Goal: Task Accomplishment & Management: Complete application form

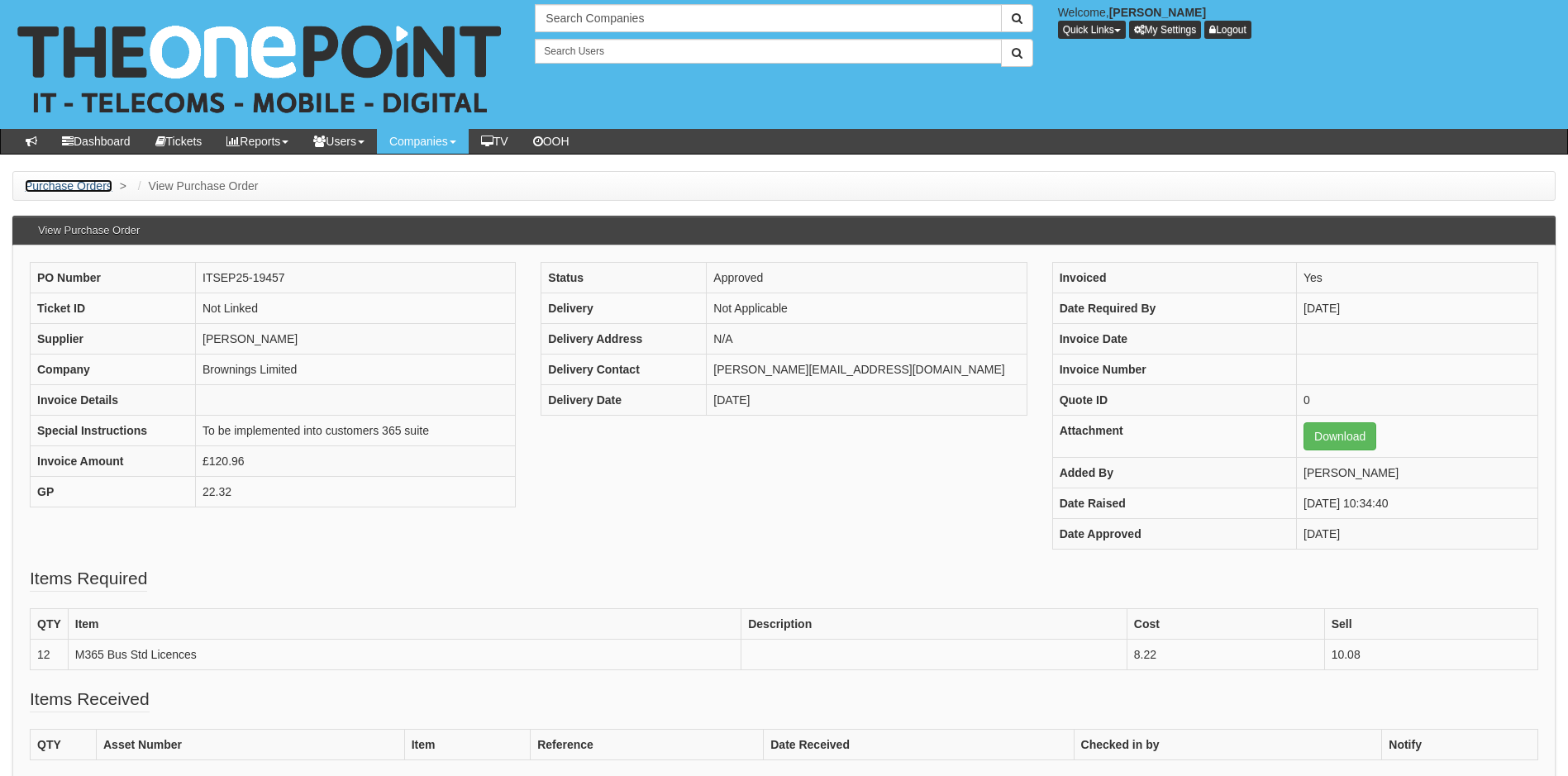
click at [77, 182] on link "Purchase Orders" at bounding box center [68, 186] width 88 height 13
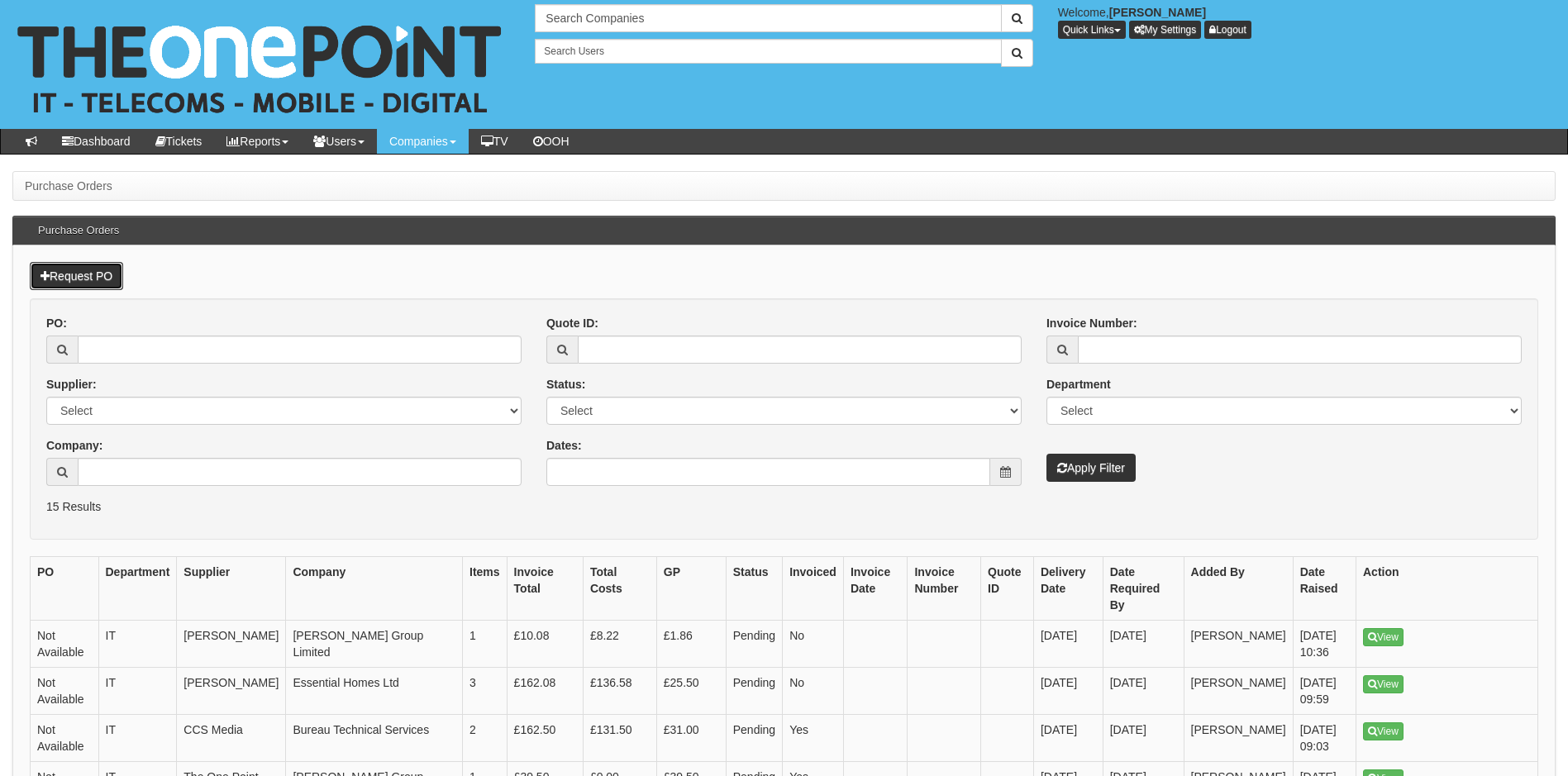
click at [89, 282] on link "Request PO" at bounding box center [76, 276] width 93 height 28
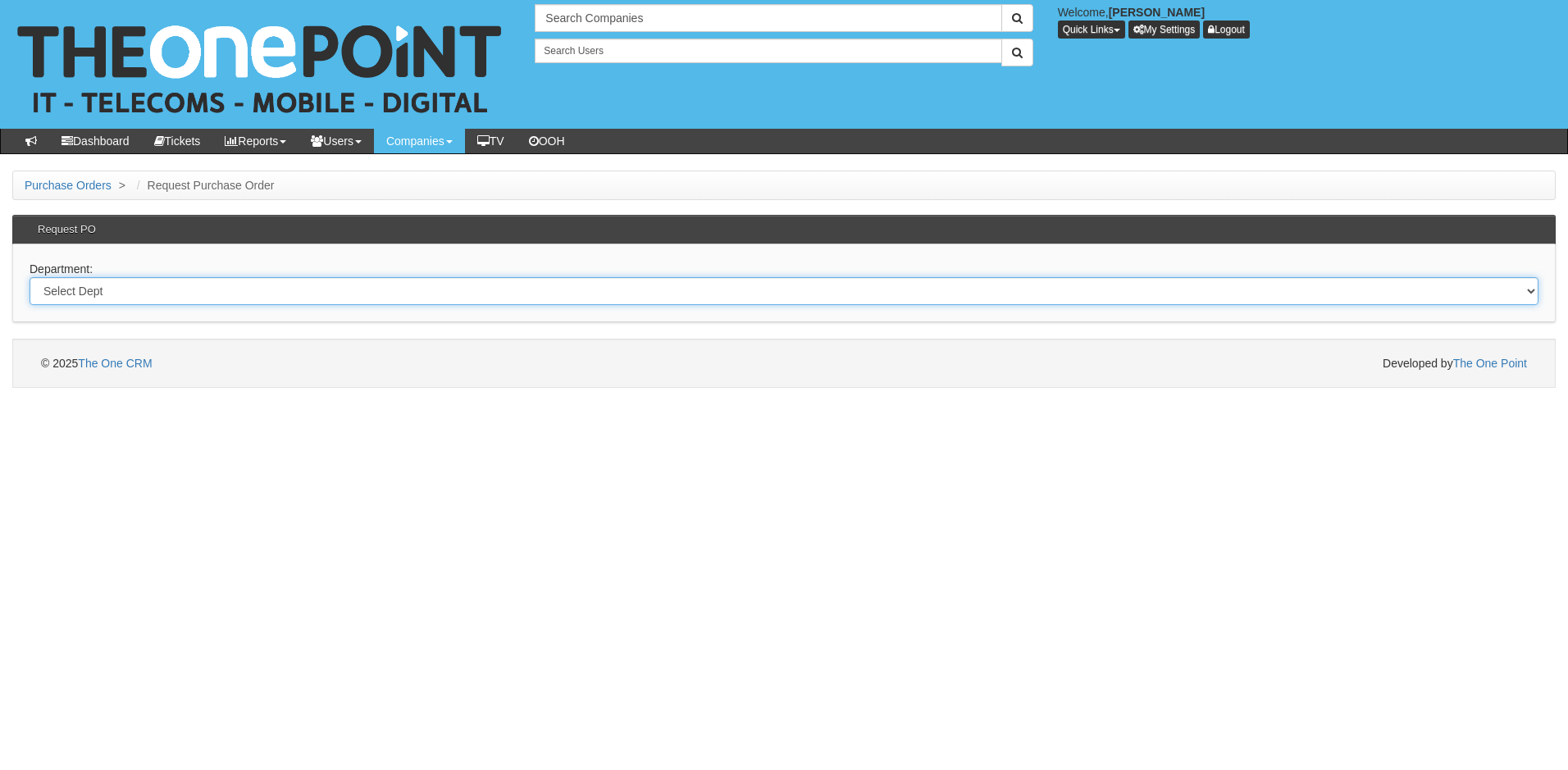
click at [224, 295] on select "Select Dept Digital Internal IT Mobiles Marketing Telecoms" at bounding box center [784, 291] width 1509 height 28
select select "?pipeID=&dept=IT"
click at [29, 277] on select "Select Dept Digital Internal IT Mobiles Marketing Telecoms" at bounding box center [784, 291] width 1509 height 28
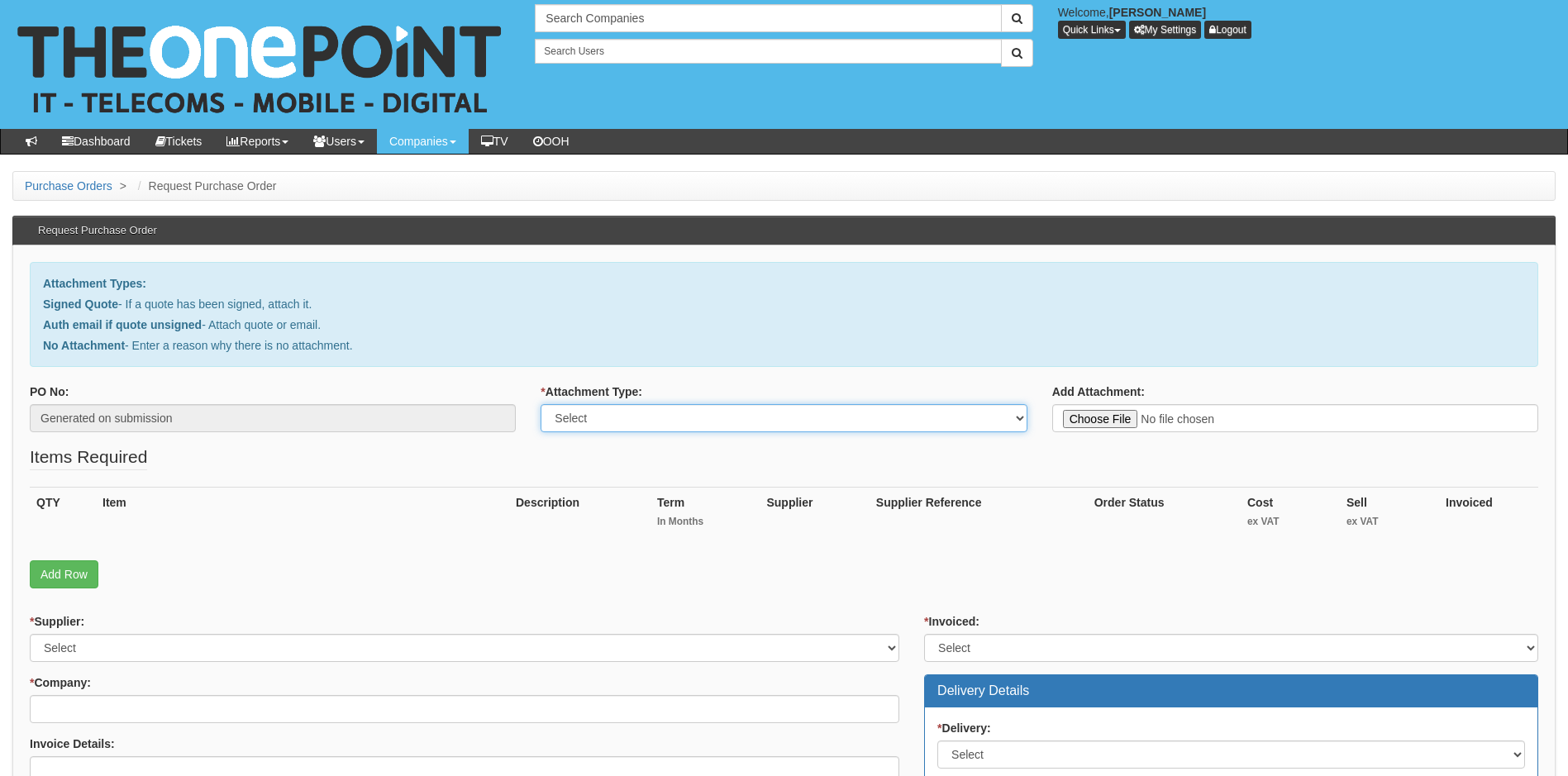
click at [787, 417] on select "Select Signed Quote Auth email with quote if unsigned No Attachment" at bounding box center [783, 419] width 486 height 28
select select "Signed Quote"
click at [541, 405] on select "Select Signed Quote Auth email with quote if unsigned No Attachment" at bounding box center [783, 419] width 486 height 28
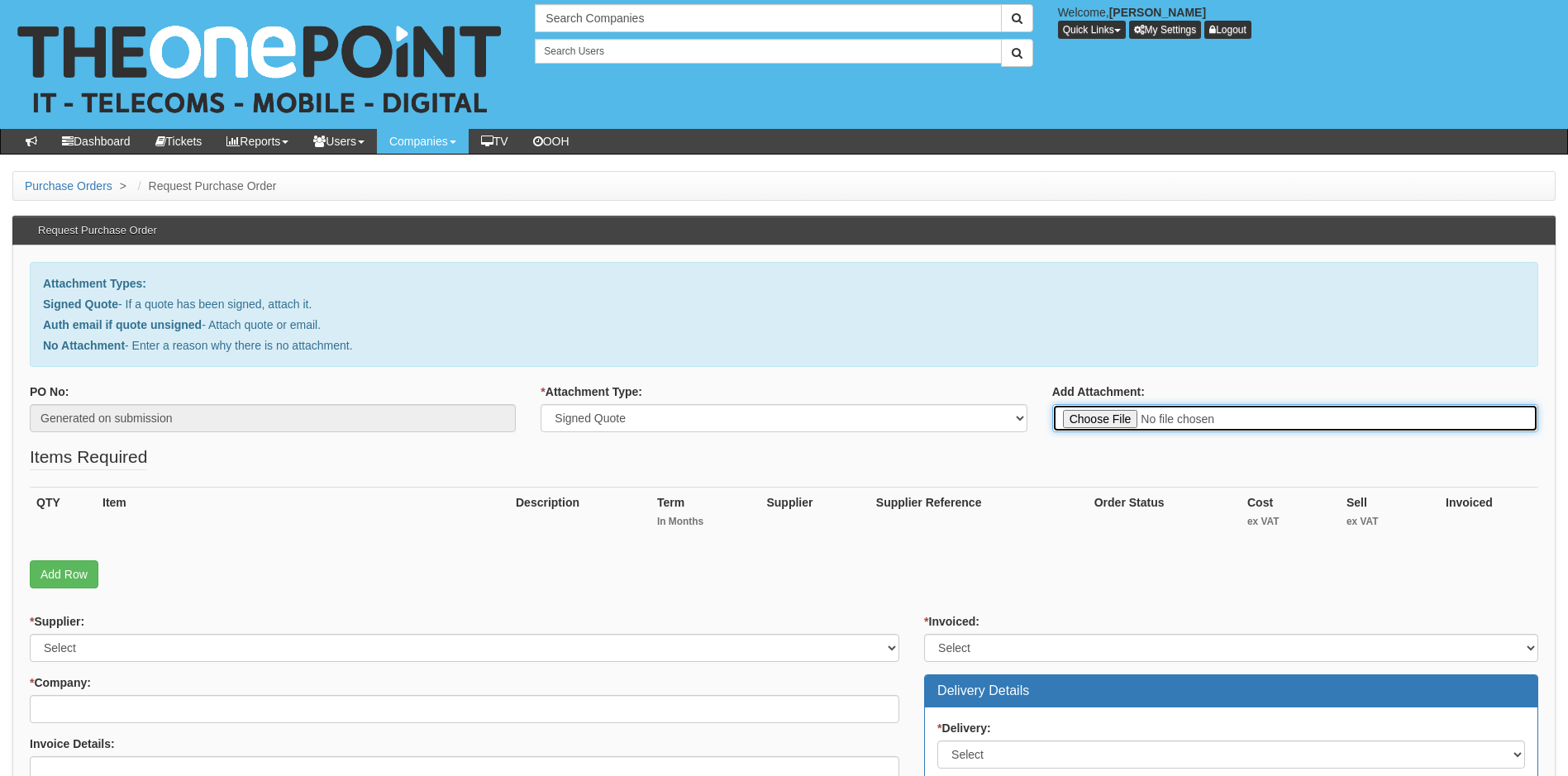
click at [1103, 418] on input "Add Attachment:" at bounding box center [1295, 419] width 486 height 28
type input "C:\fakepath\Robinson Contract Services - 10 x Exchange Online Licences.pdf"
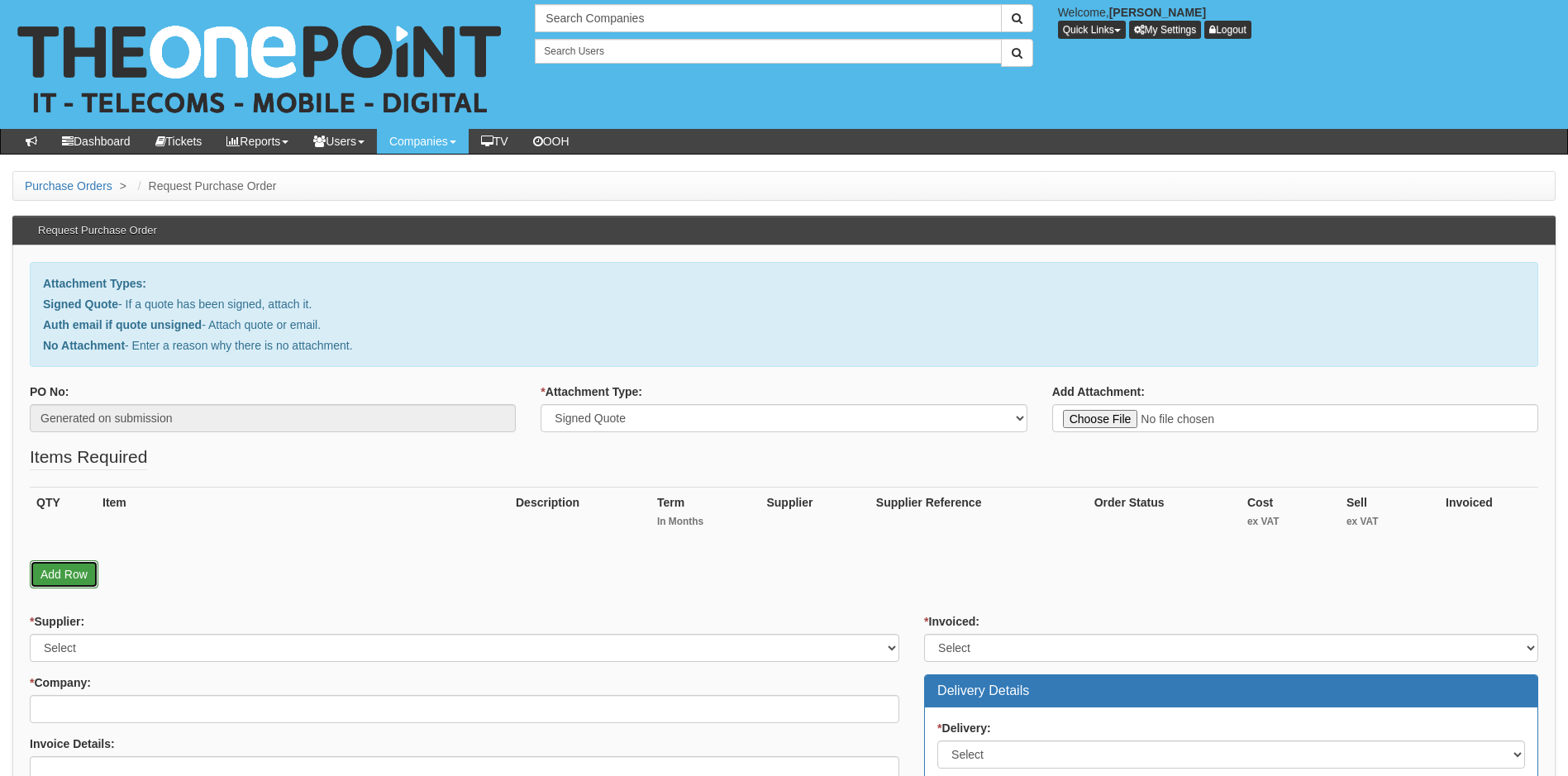
click at [56, 567] on link "Add Row" at bounding box center [64, 574] width 68 height 28
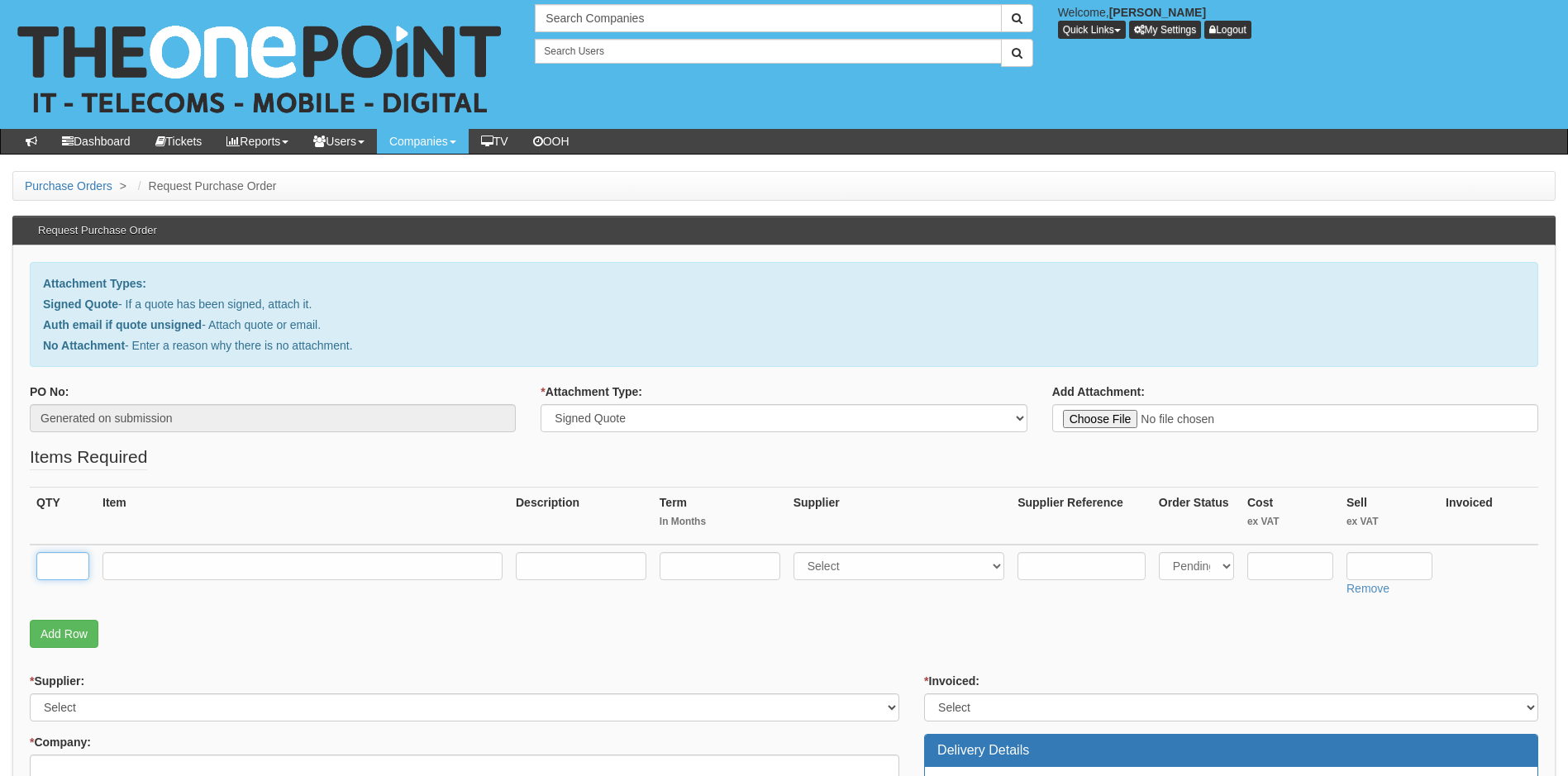
click at [47, 571] on input "text" at bounding box center [62, 566] width 53 height 28
type input "10"
click at [136, 569] on input "text" at bounding box center [303, 566] width 400 height 28
type input "Exchange online Plan 1"
type input "12"
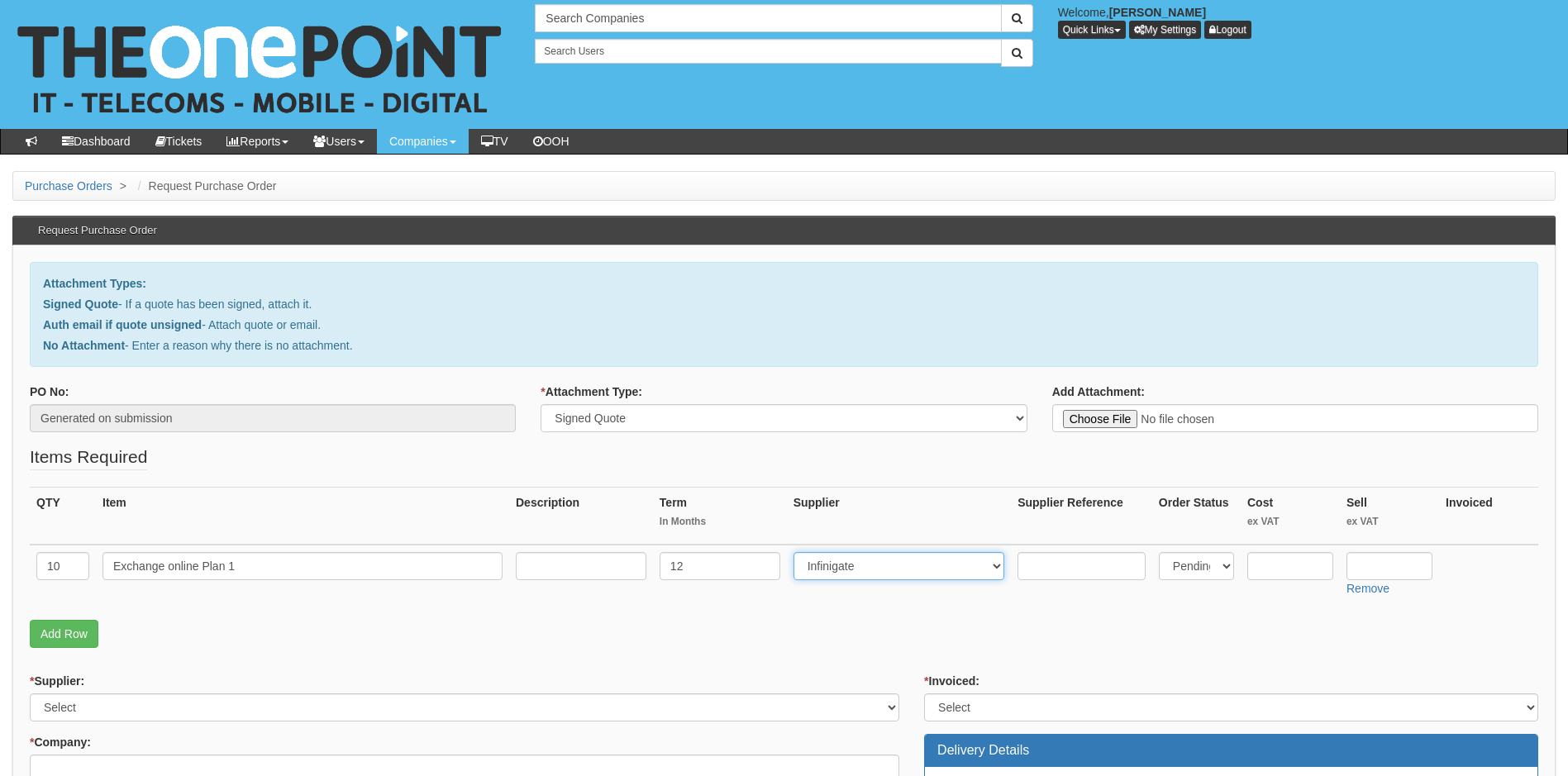
select select "291"
type input "2.53"
type input "3.10"
click at [218, 704] on select "Select 123 REG.co.uk 1Password 3 4Gon AA Jones Electric Ltd Abzorb Access Group…" at bounding box center [464, 707] width 869 height 28
select select "291"
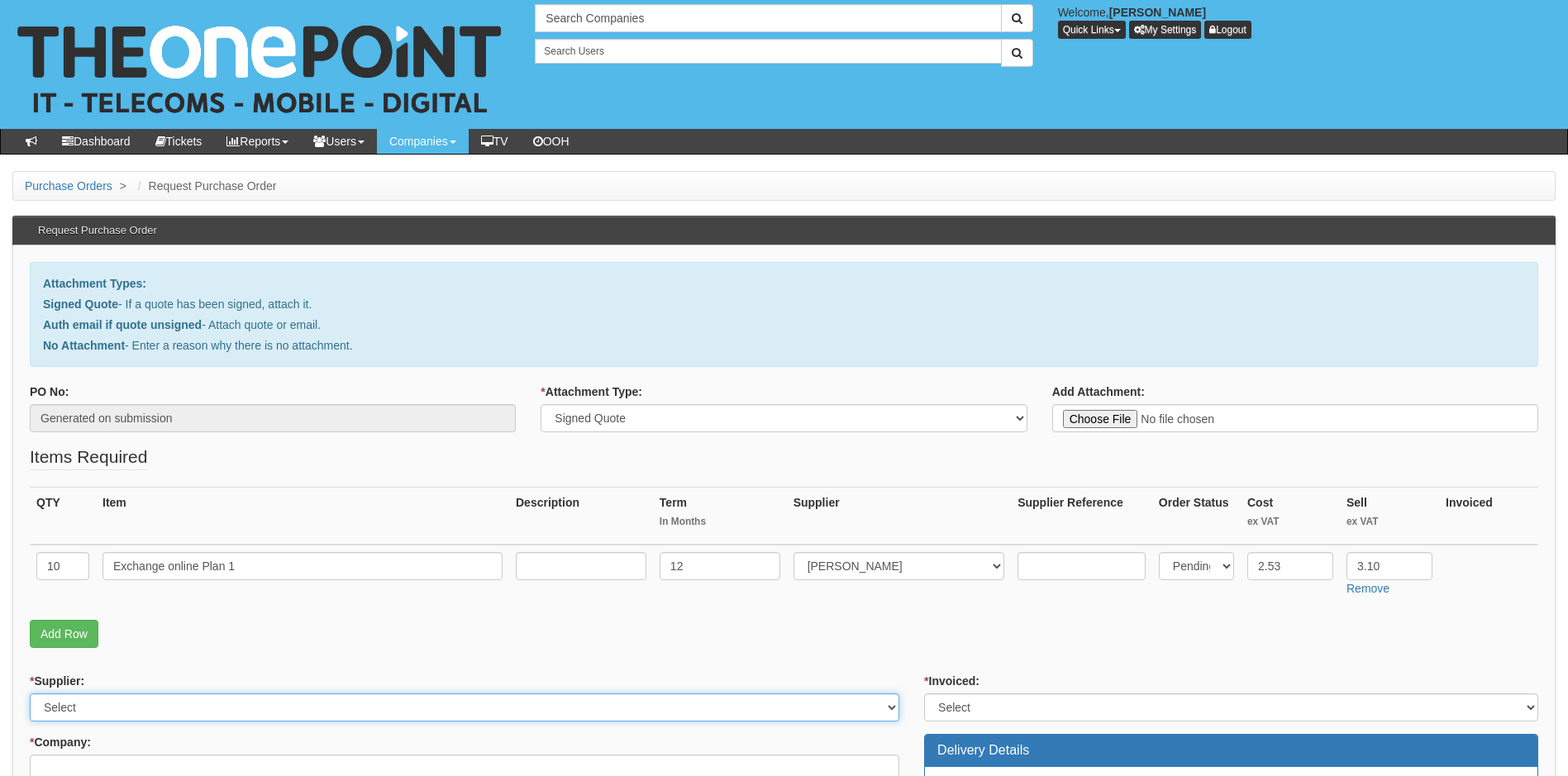
click at [30, 694] on select "Select 123 REG.co.uk 1Password 3 4Gon AA Jones Electric Ltd Abzorb Access Group…" at bounding box center [464, 707] width 869 height 28
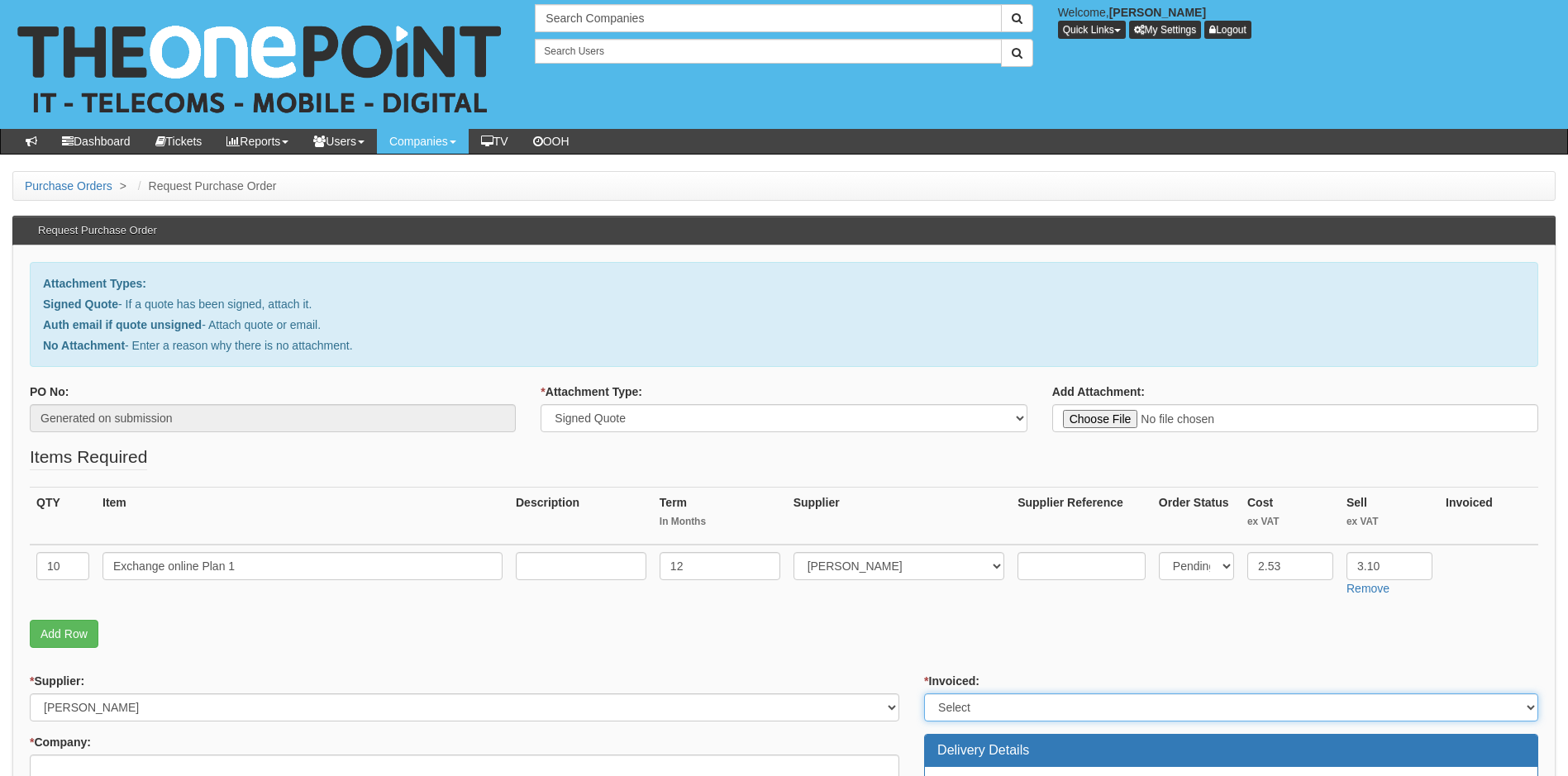
click at [1103, 702] on select "Select Yes No N/A STB (part of order)" at bounding box center [1230, 707] width 614 height 28
select select "1"
click at [924, 694] on select "Select Yes No N/A STB (part of order)" at bounding box center [1230, 707] width 614 height 28
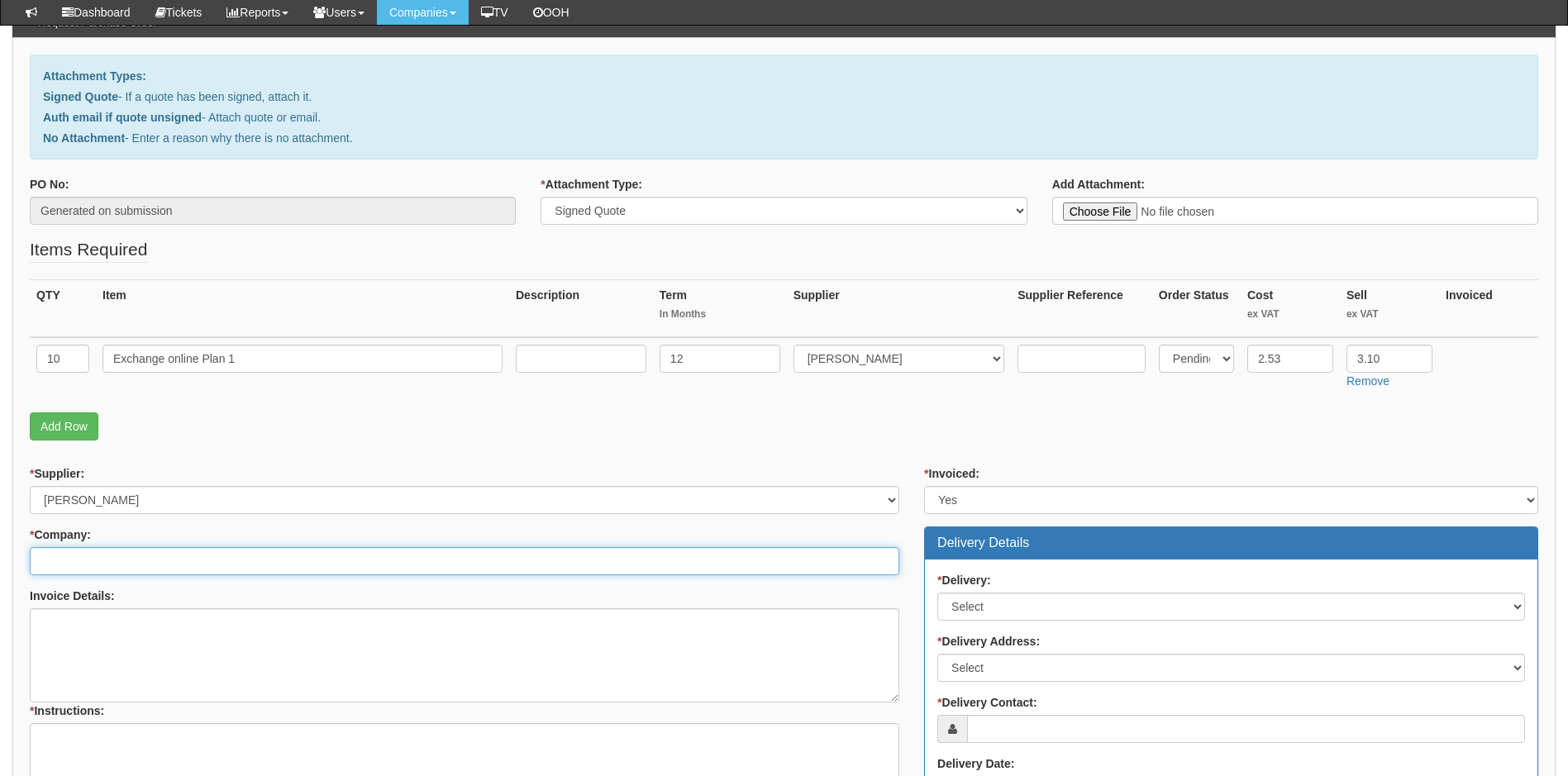
click at [195, 564] on input "* Company:" at bounding box center [464, 561] width 869 height 28
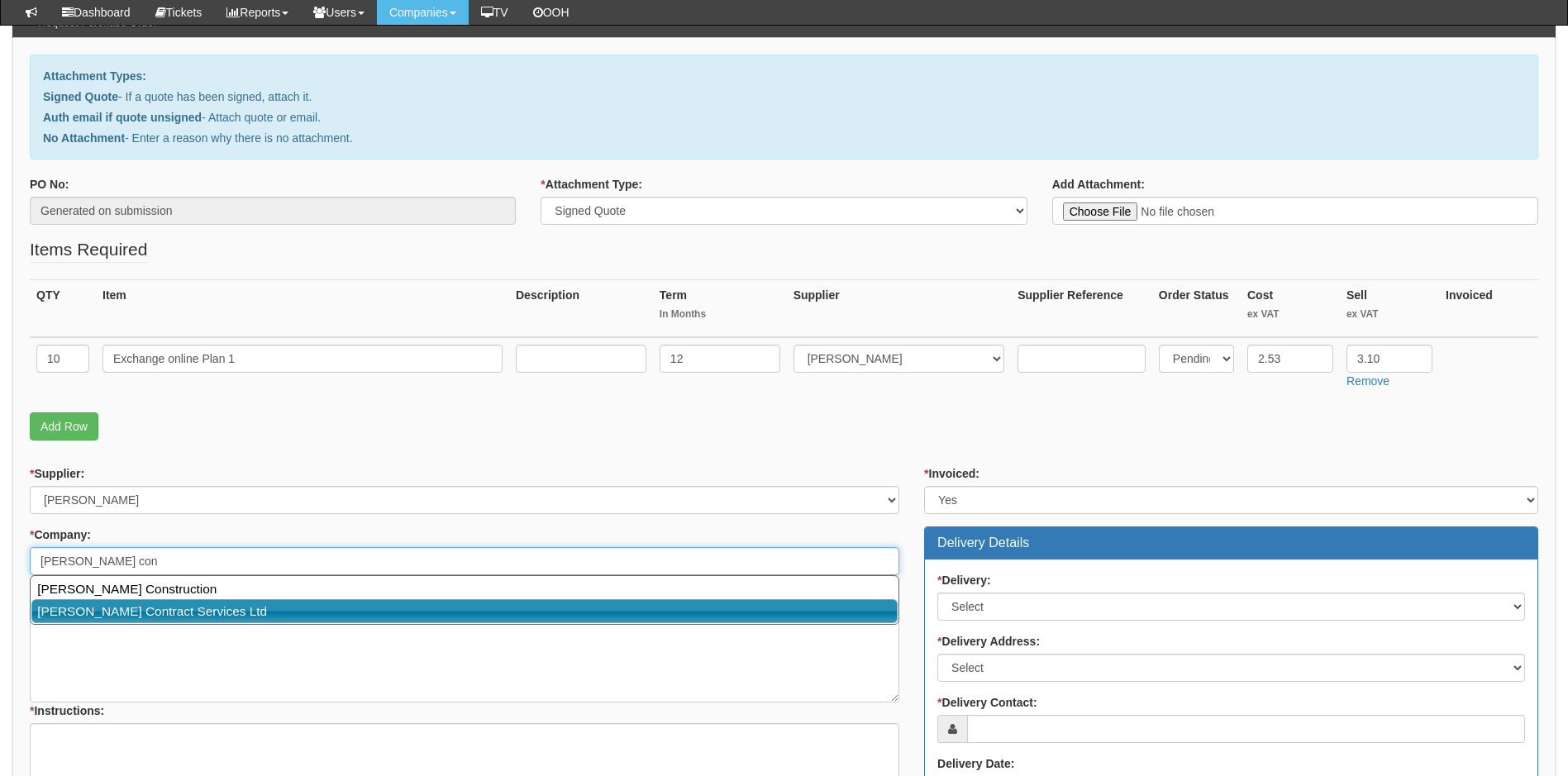
click at [174, 614] on link "Robinson Contract Services Ltd" at bounding box center [465, 611] width 866 height 24
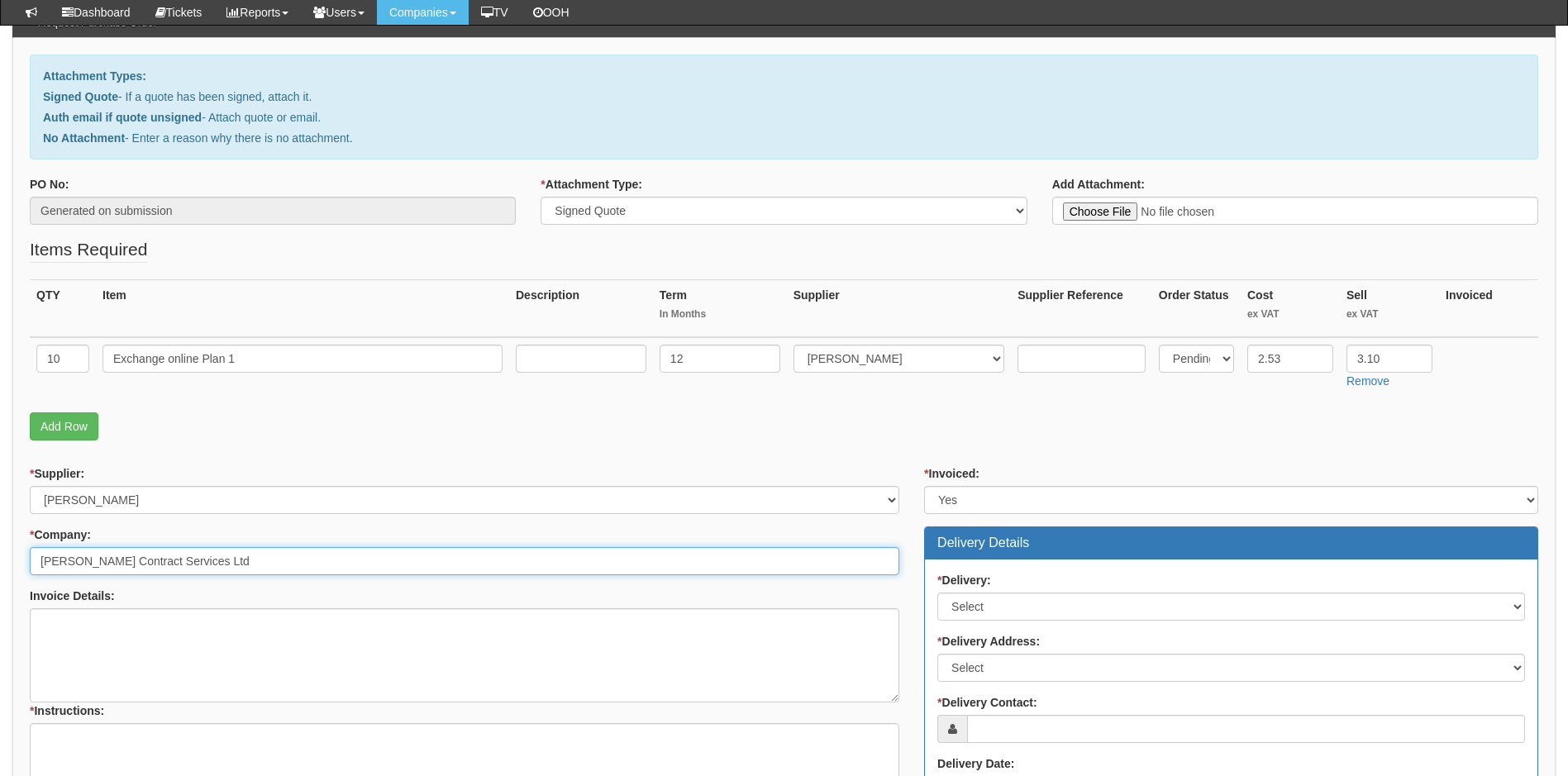
type input "Robinson Contract Services Ltd"
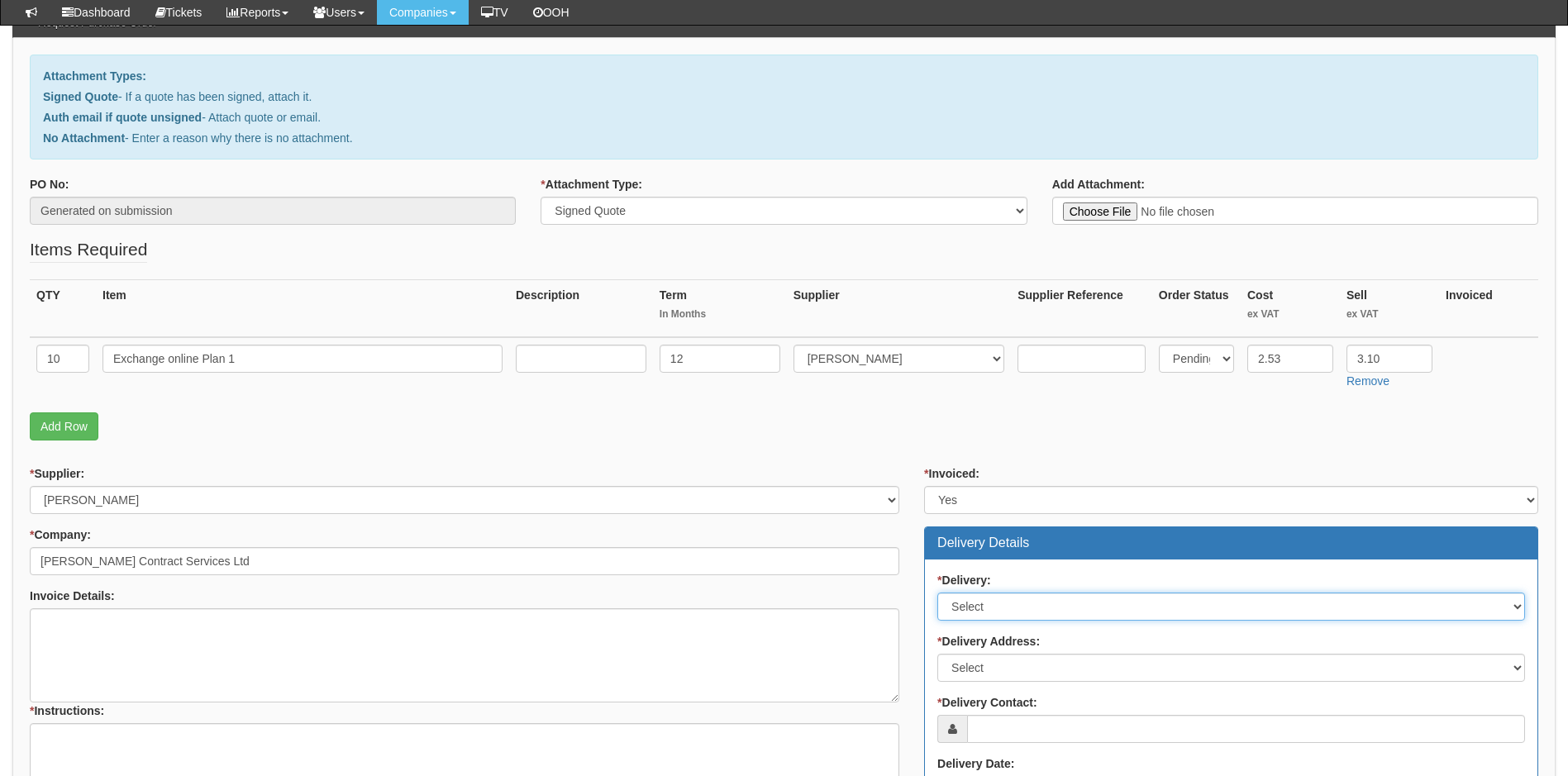
click at [1051, 608] on select "Select No Not Applicable Yes" at bounding box center [1230, 607] width 588 height 28
select select "3"
click at [937, 593] on select "Select No Not Applicable Yes" at bounding box center [1230, 607] width 588 height 28
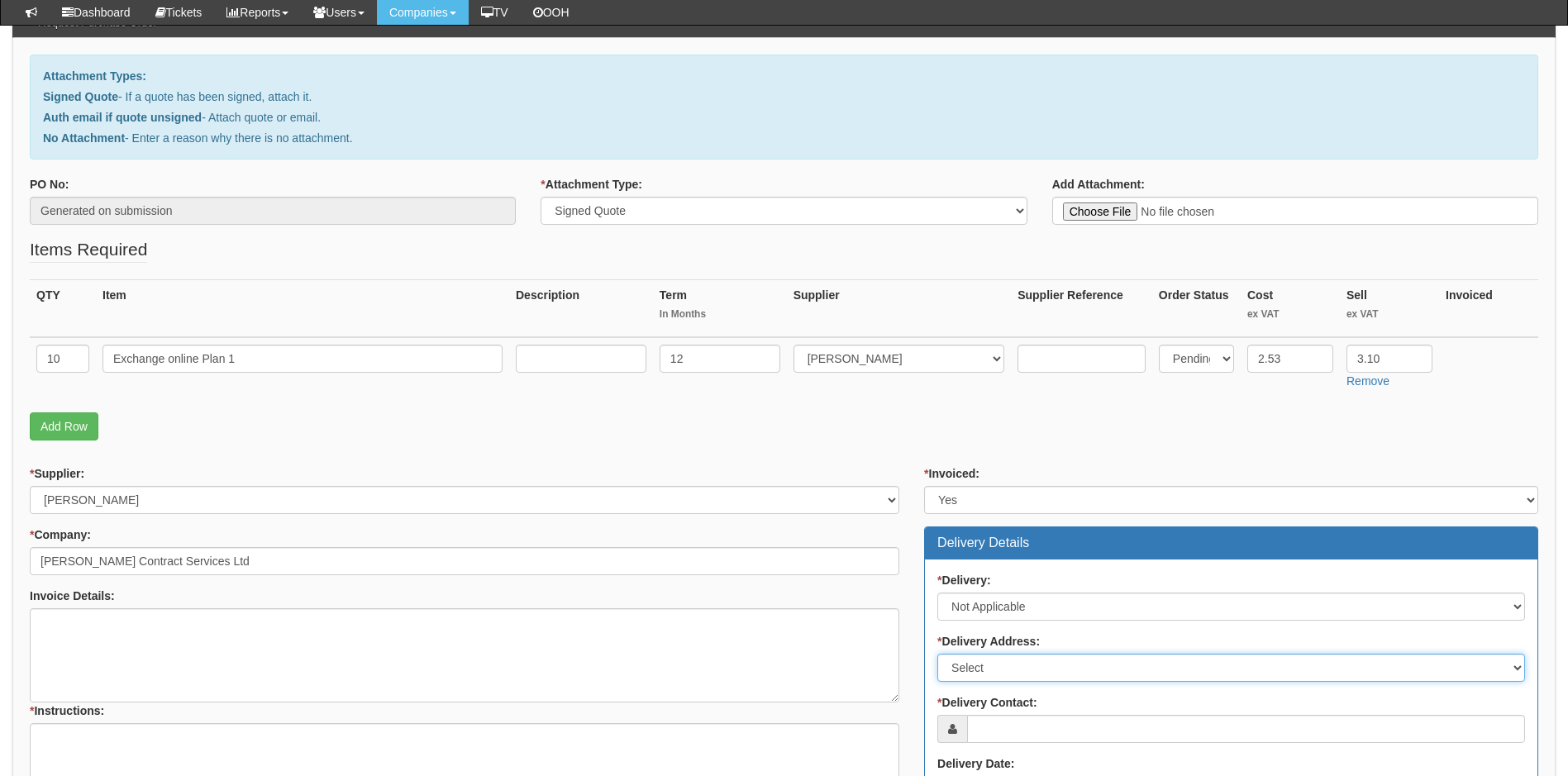
click at [1042, 665] on select "Select Not Applicable Main Address - YO25 8EJ Other" at bounding box center [1230, 668] width 588 height 28
select select "N/A"
click at [937, 654] on select "Select Not Applicable Main Address - YO25 8EJ Other" at bounding box center [1230, 668] width 588 height 28
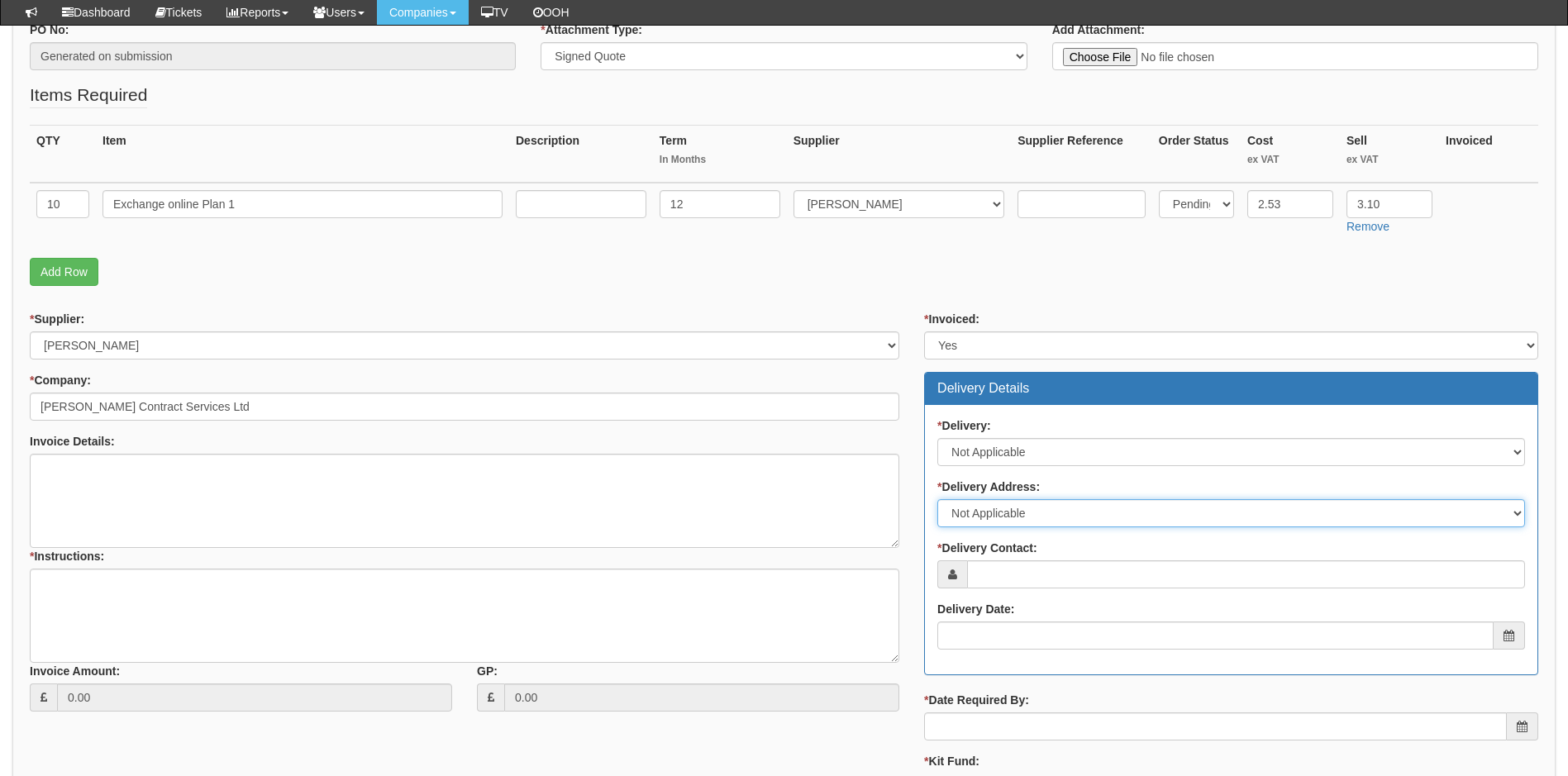
scroll to position [331, 0]
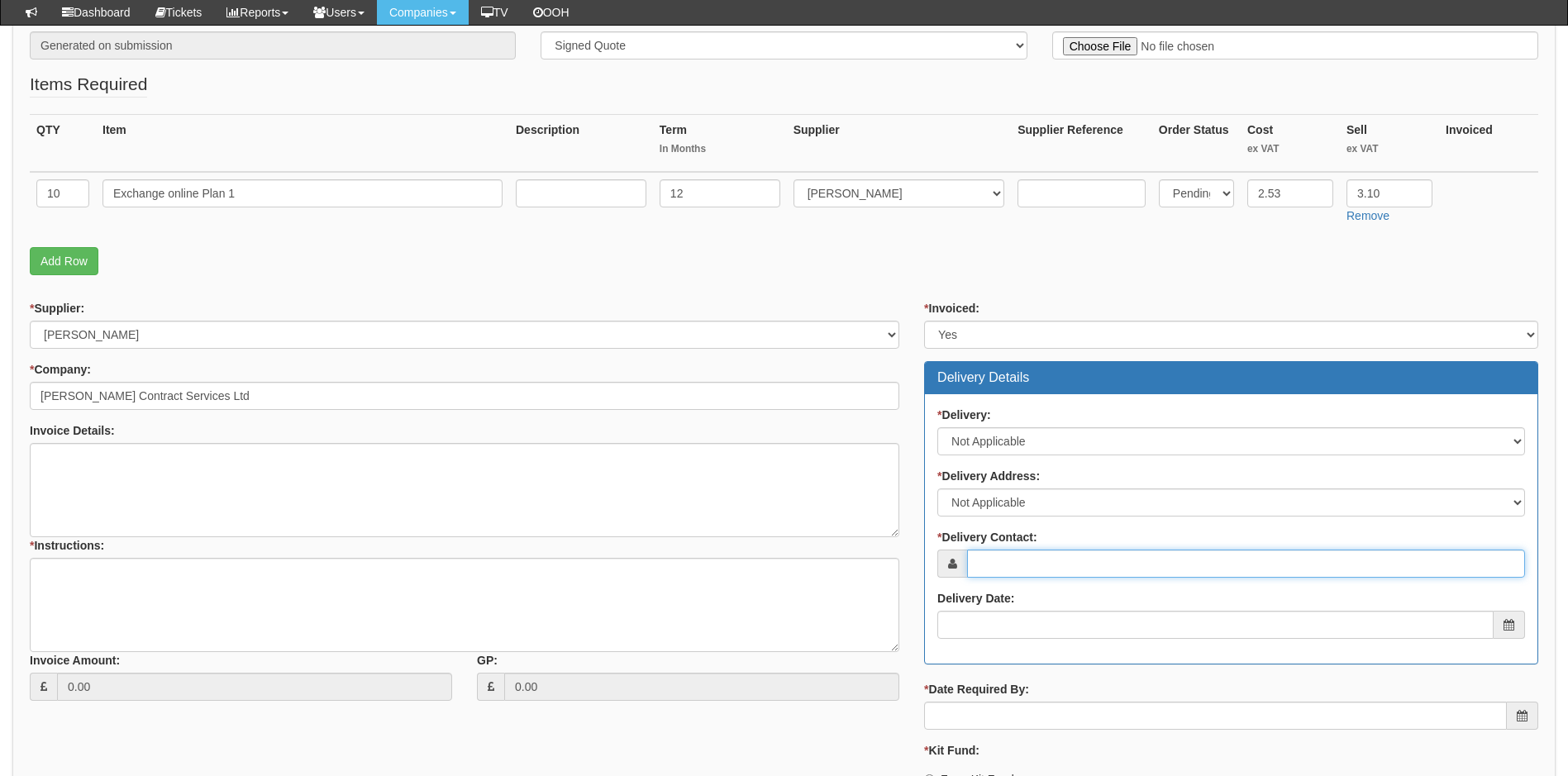
click at [1021, 562] on input "* Delivery Contact:" at bounding box center [1246, 564] width 558 height 28
click at [1021, 561] on input "* Delivery Contact:" at bounding box center [1246, 564] width 558 height 28
paste input "cheryl@robinsoncontractservices.co.uk"
type input "cheryl@robinsoncontractservices.co.uk"
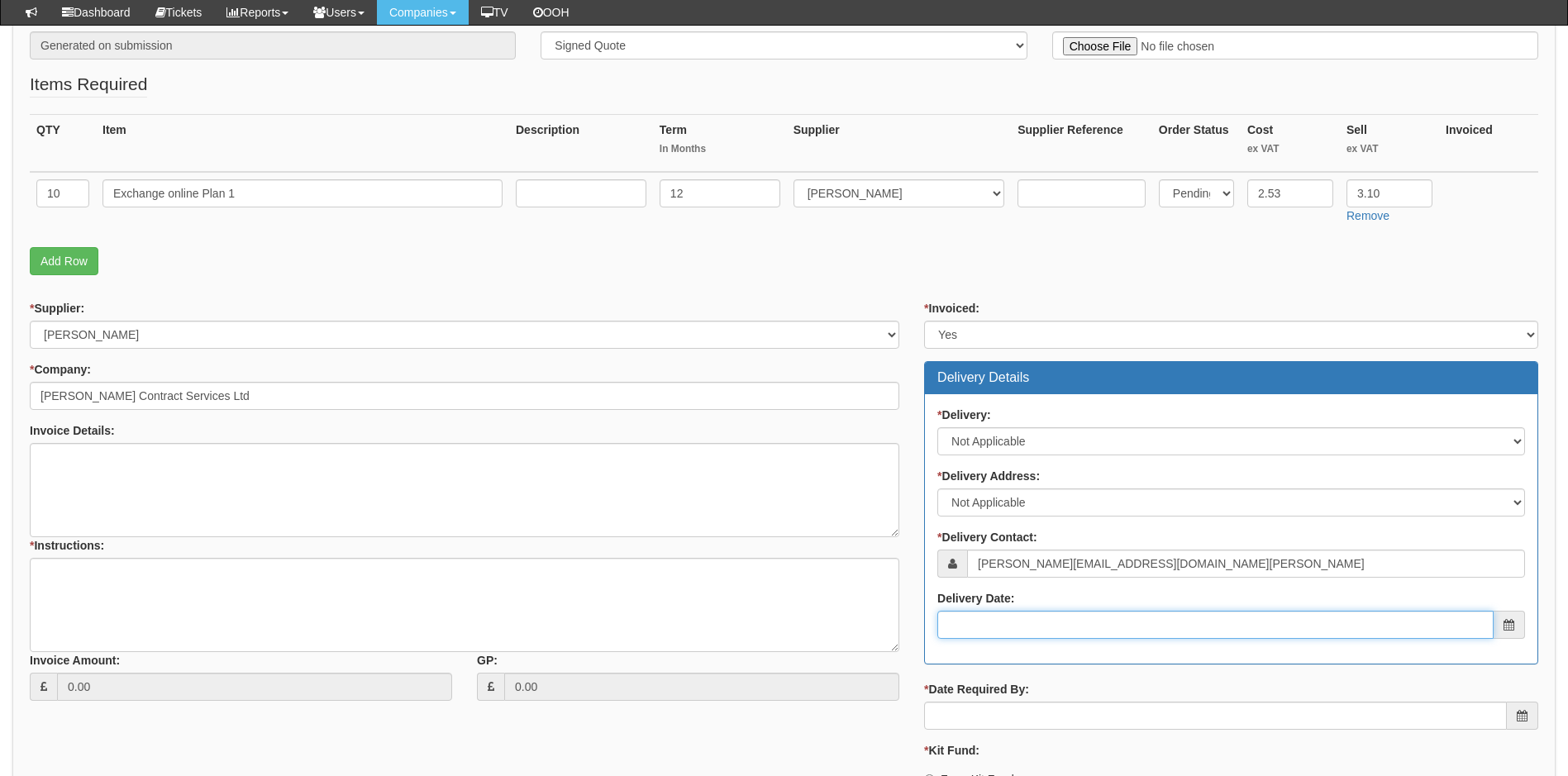
click at [1011, 620] on input "Delivery Date:" at bounding box center [1214, 625] width 556 height 28
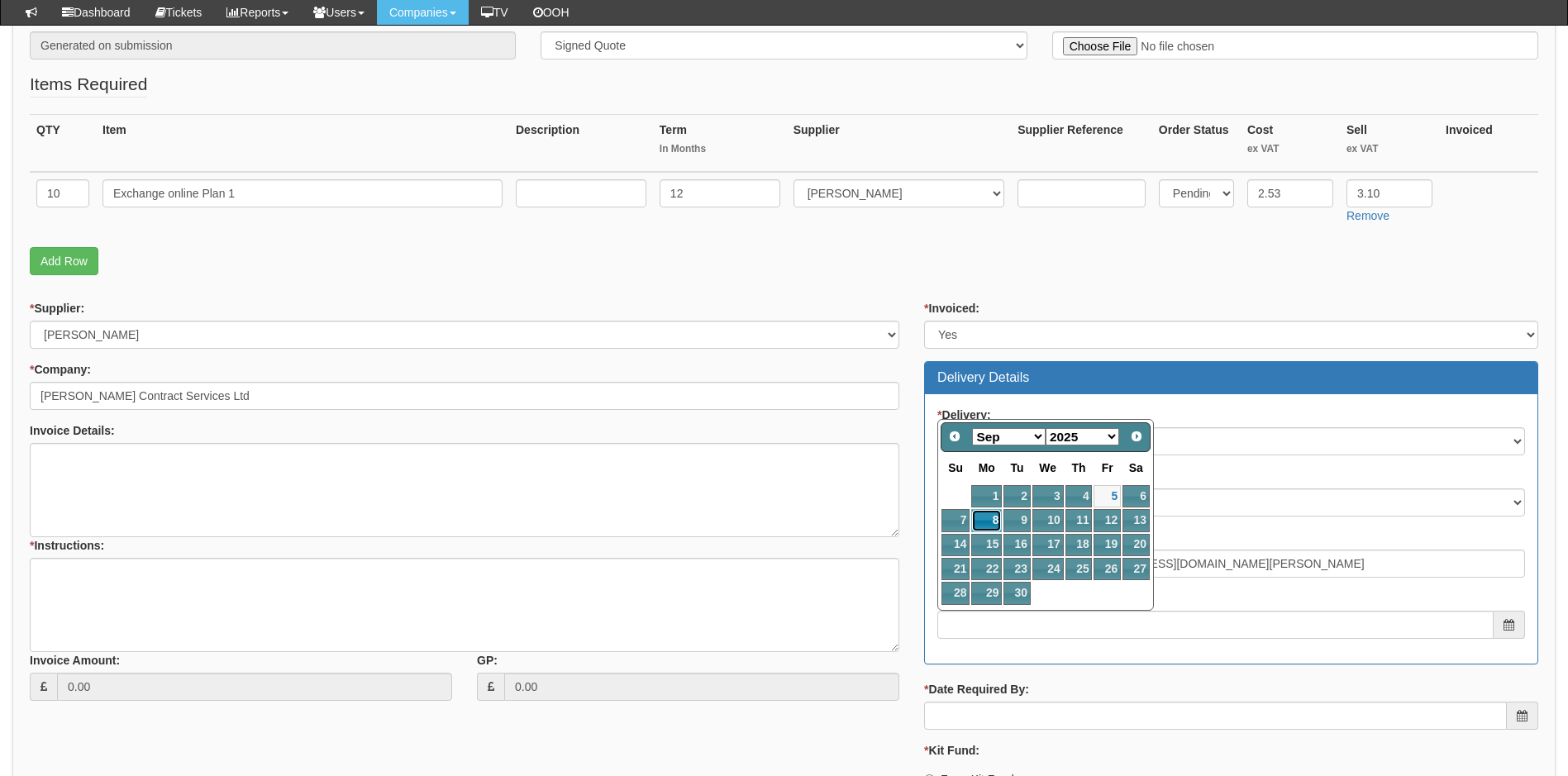
click at [980, 516] on link "8" at bounding box center [986, 520] width 31 height 22
type input "2025-09-08"
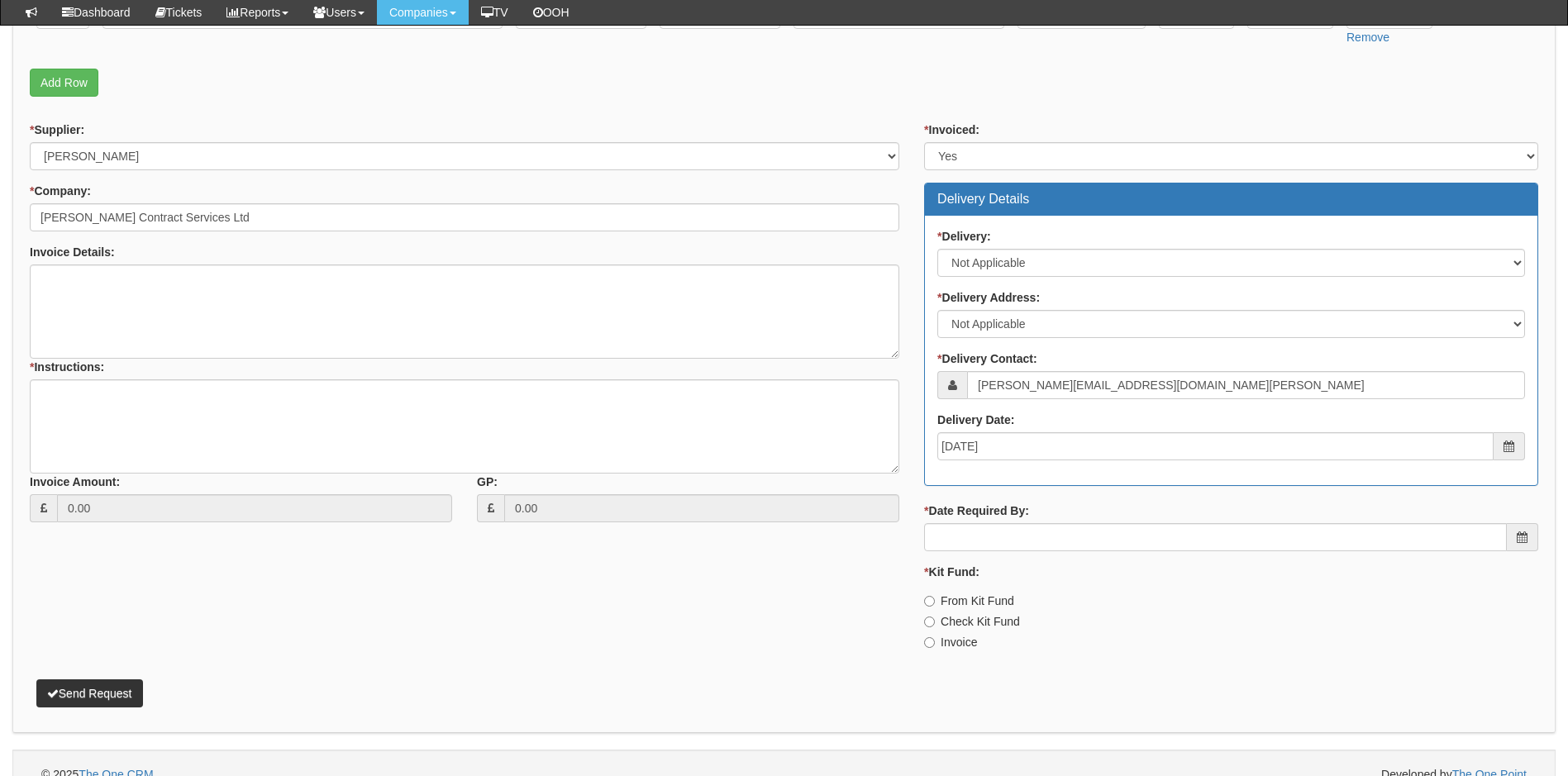
scroll to position [532, 0]
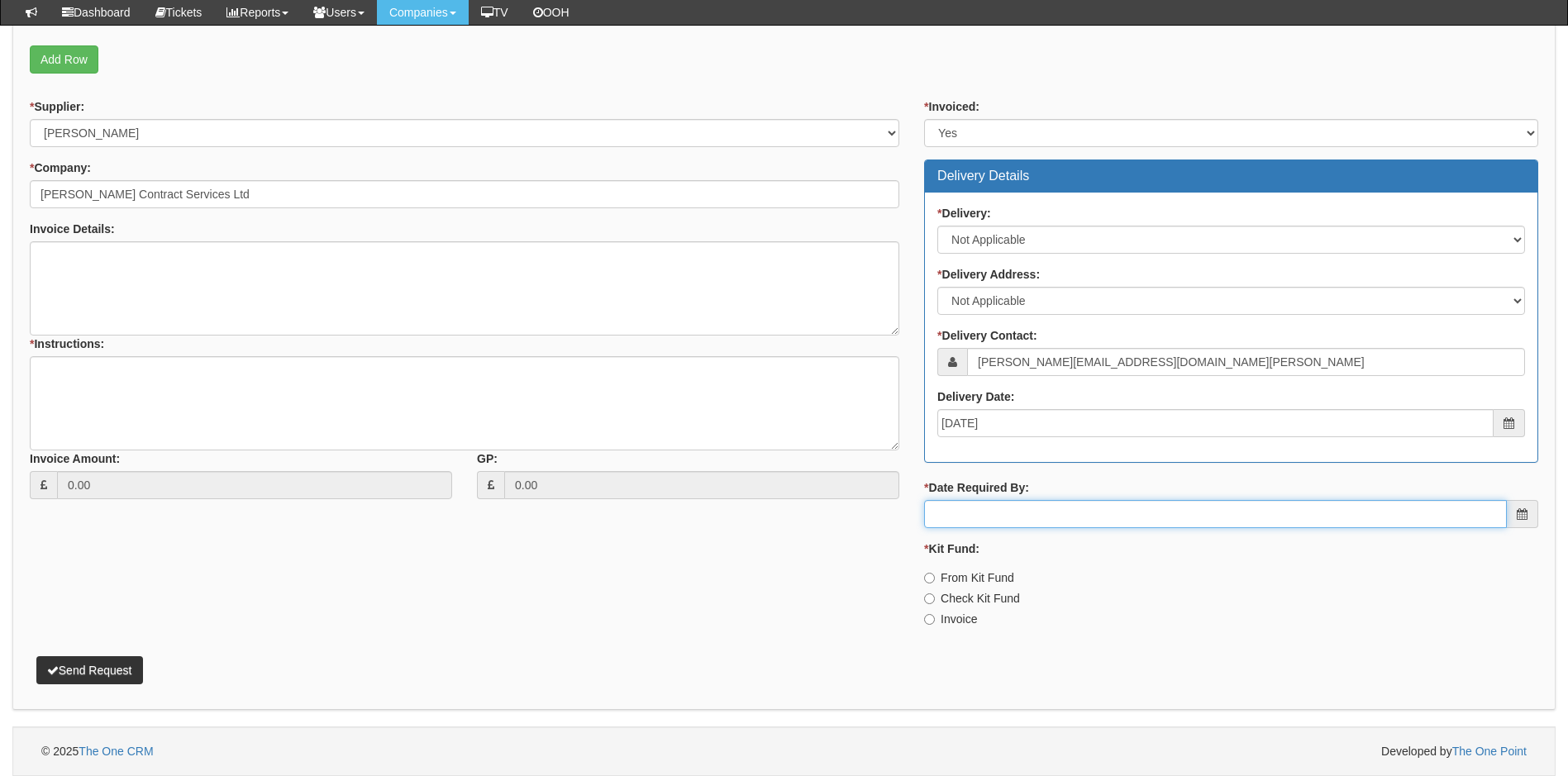
click at [1046, 518] on input "* Date Required By:" at bounding box center [1214, 514] width 582 height 28
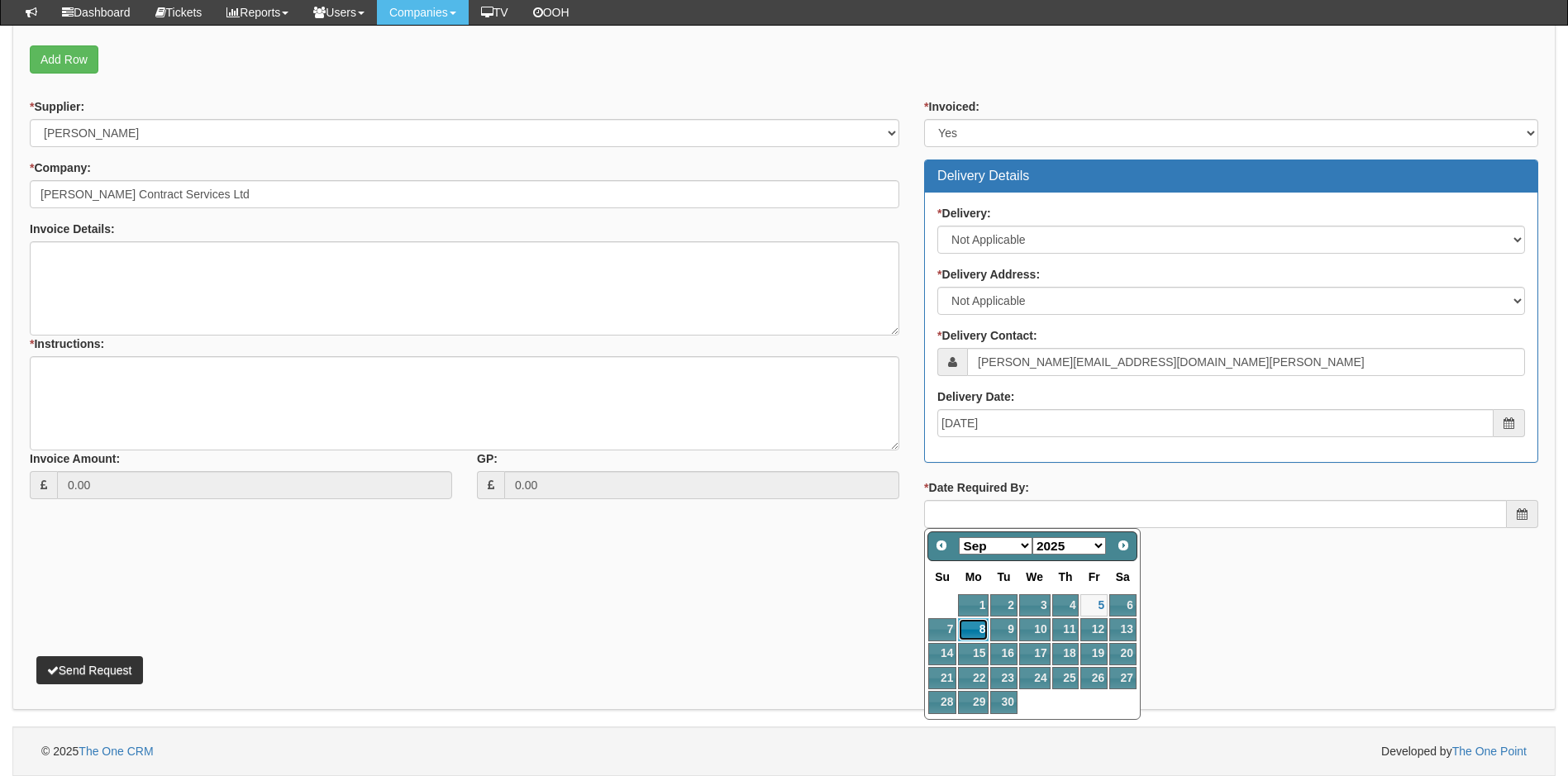
click at [972, 629] on link "8" at bounding box center [973, 630] width 31 height 22
type input "2025-09-08"
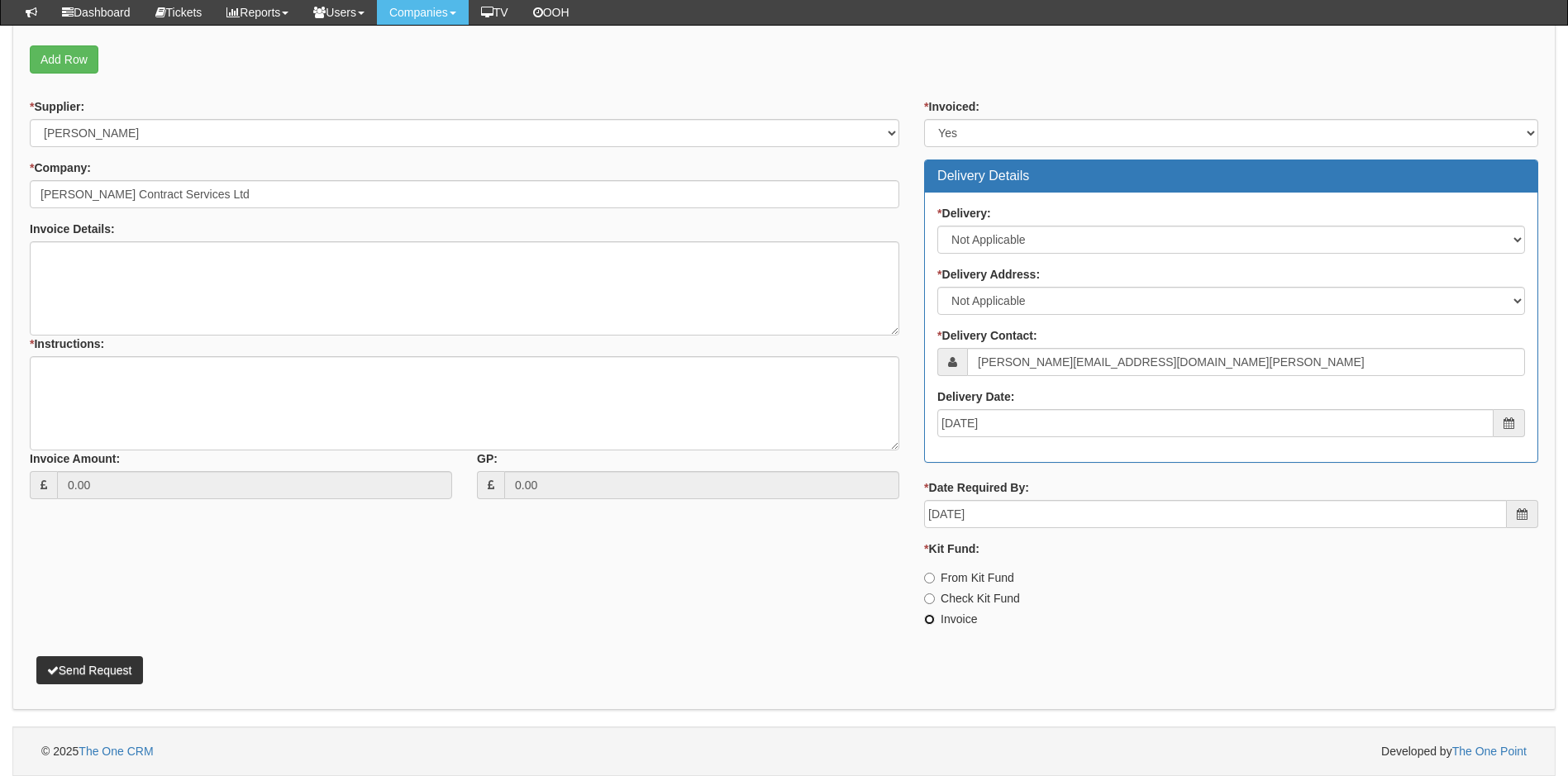
click at [927, 620] on input "Invoice" at bounding box center [929, 620] width 11 height 11
radio input "true"
click at [104, 379] on textarea "* Instructions:" at bounding box center [464, 404] width 869 height 94
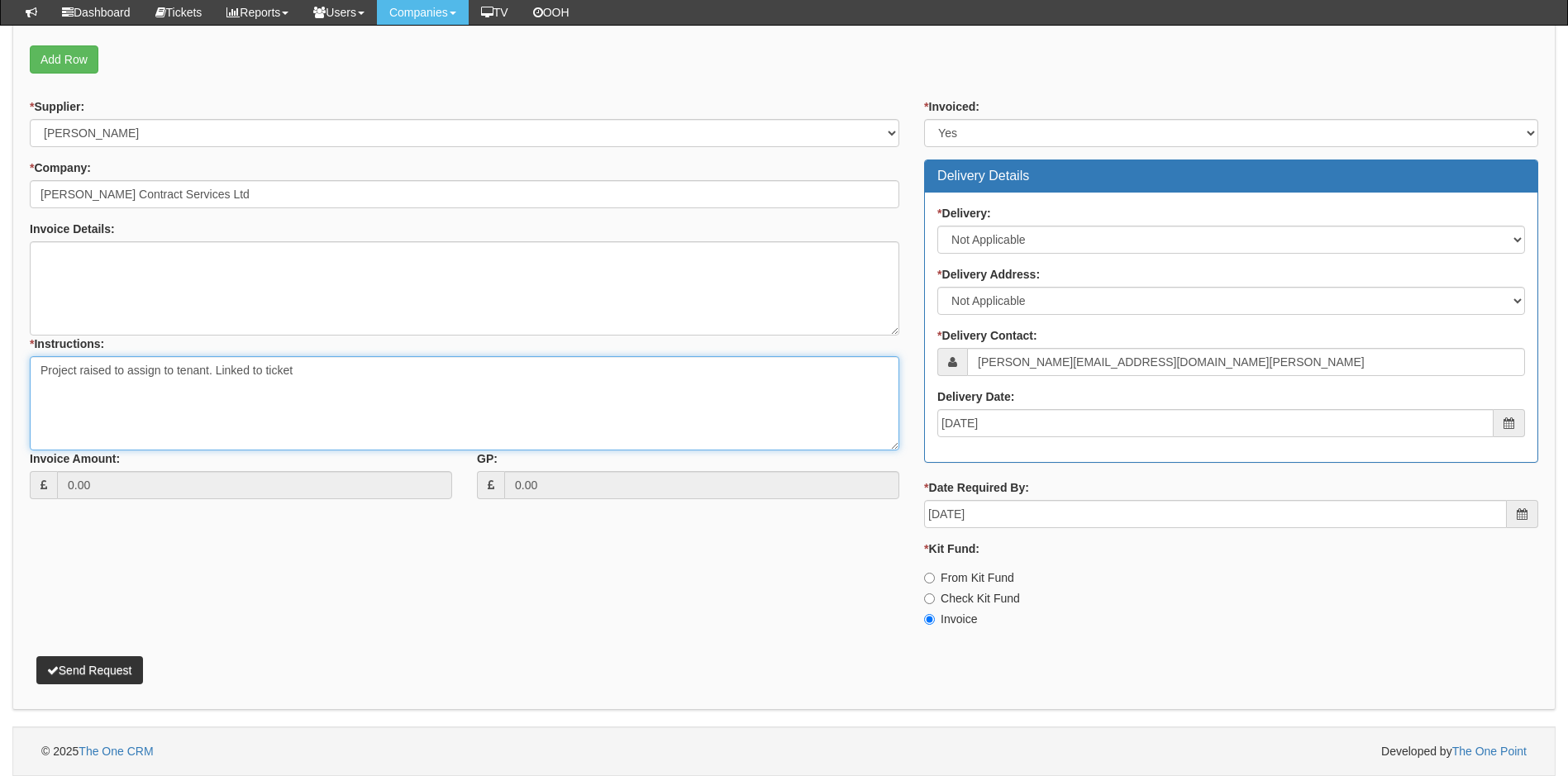
click at [330, 374] on textarea "Project raised to assign to tenant. Linked to ticket" at bounding box center [464, 404] width 869 height 94
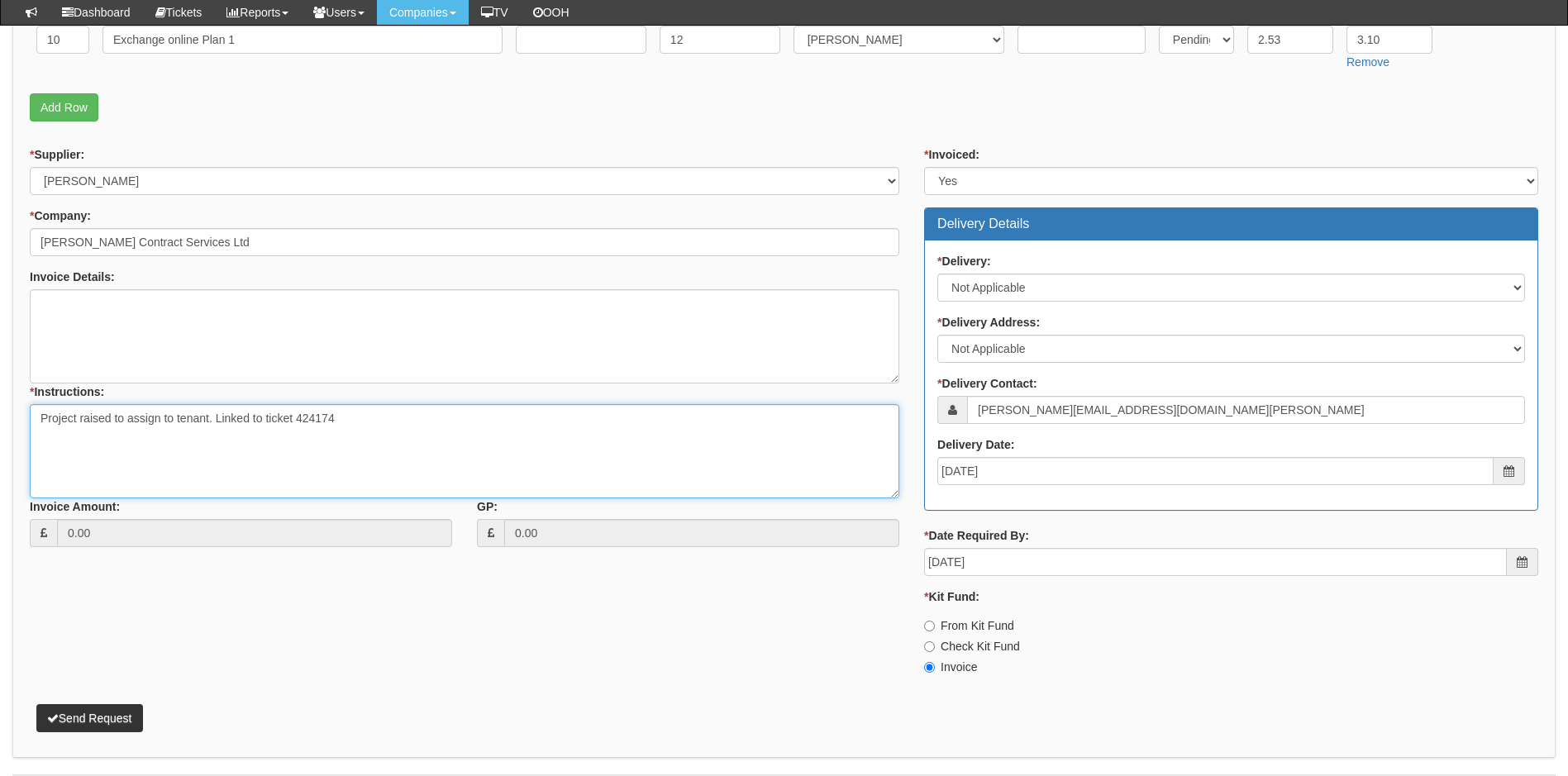
scroll to position [496, 0]
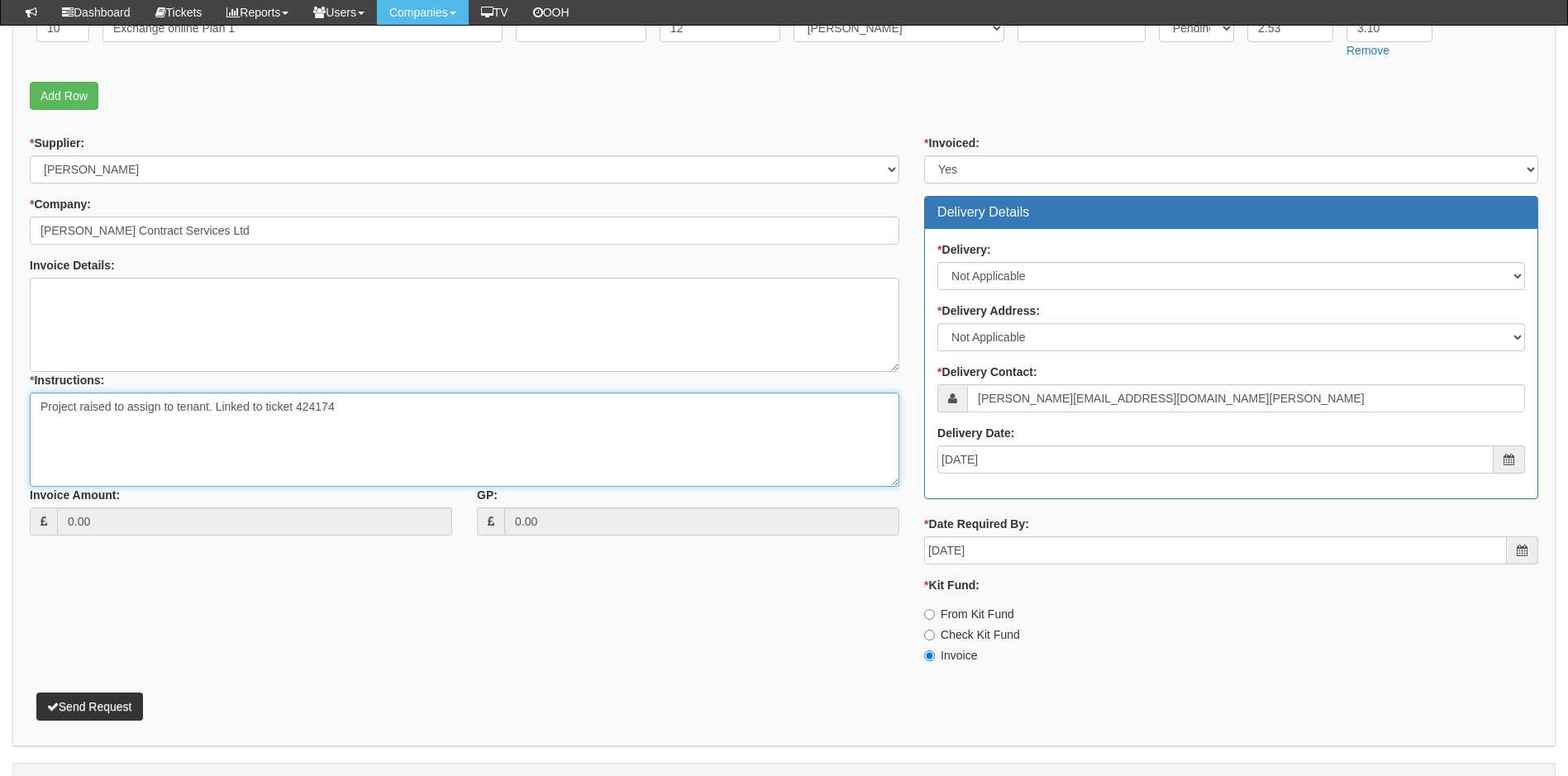
type textarea "Project raised to assign to tenant. Linked to ticket 424174"
click at [114, 706] on button "Send Request" at bounding box center [89, 707] width 106 height 28
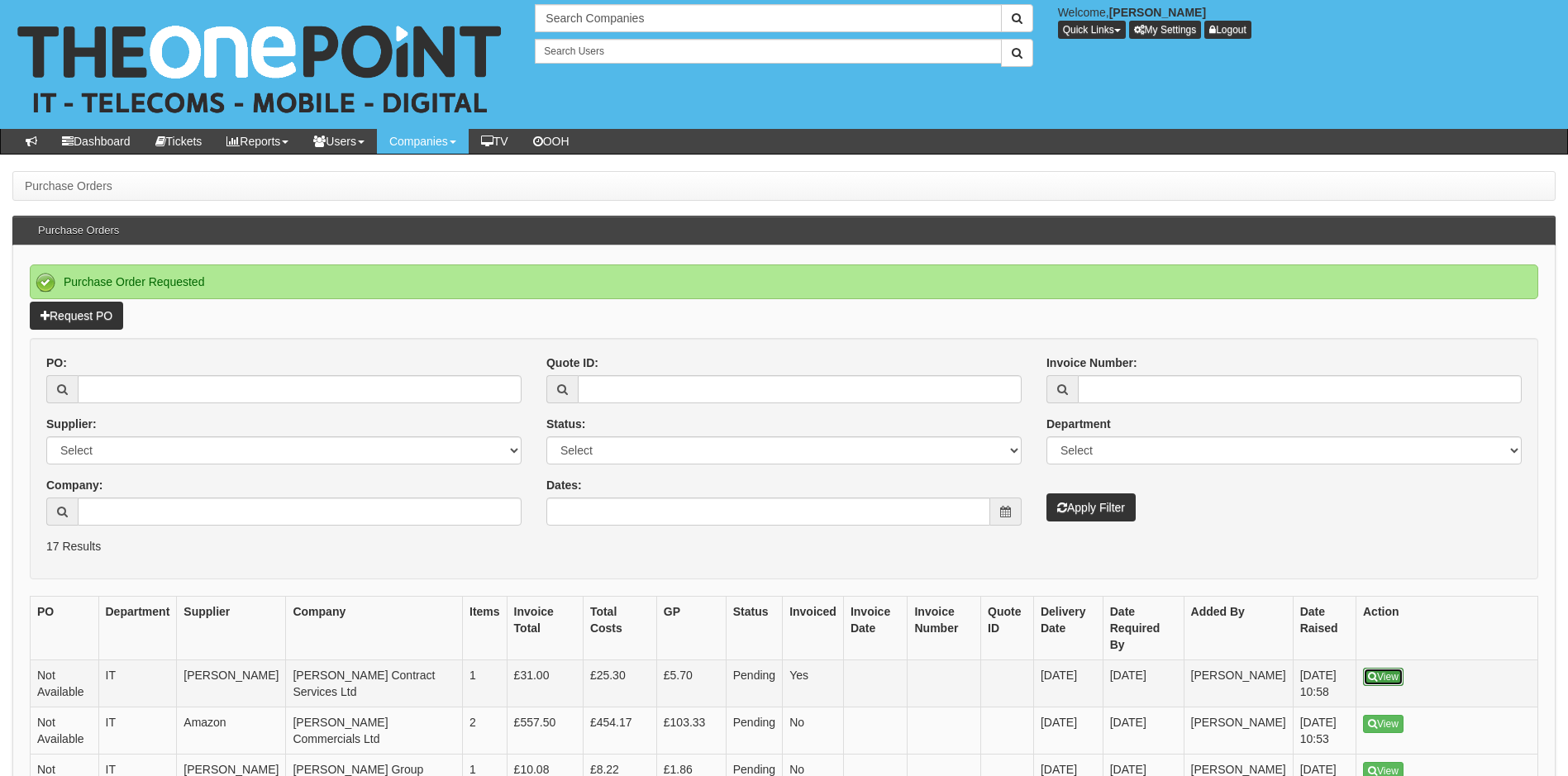
click at [1378, 668] on link "View" at bounding box center [1383, 677] width 41 height 19
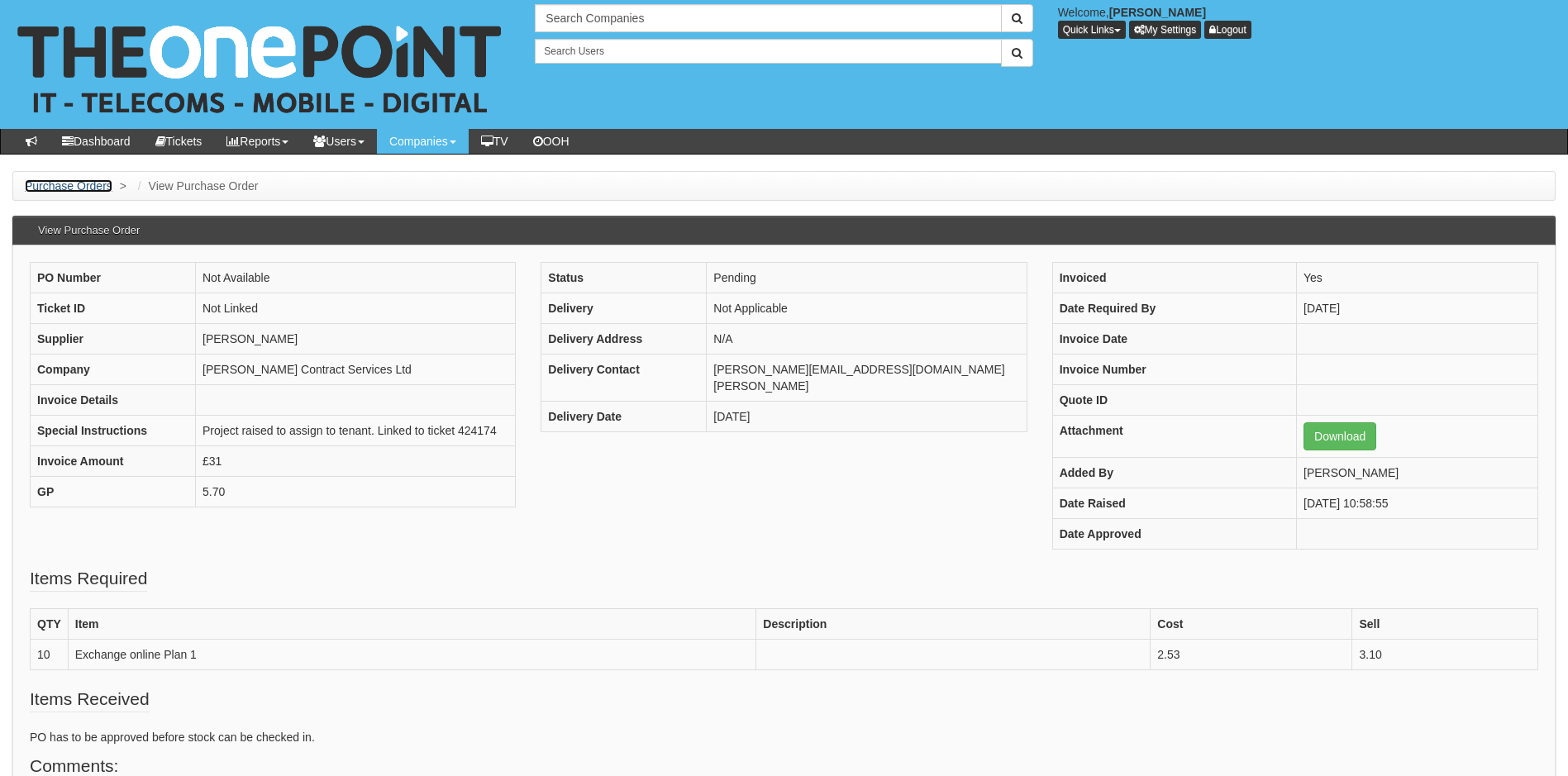
click at [78, 181] on link "Purchase Orders" at bounding box center [68, 186] width 88 height 13
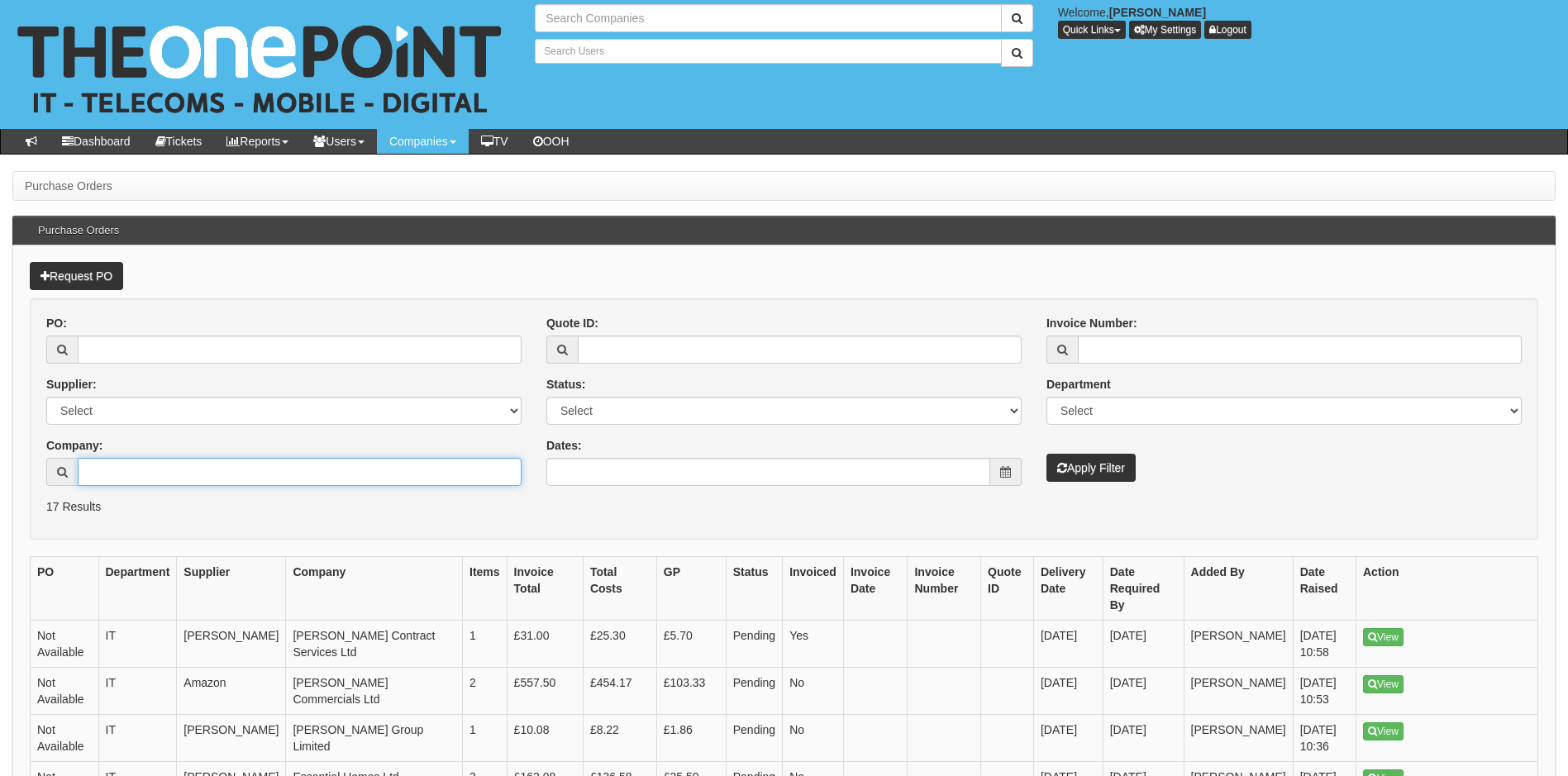
click at [199, 473] on input "Company:" at bounding box center [299, 472] width 443 height 28
type input "bure"
type input "Search Companies"
type input "Search Users"
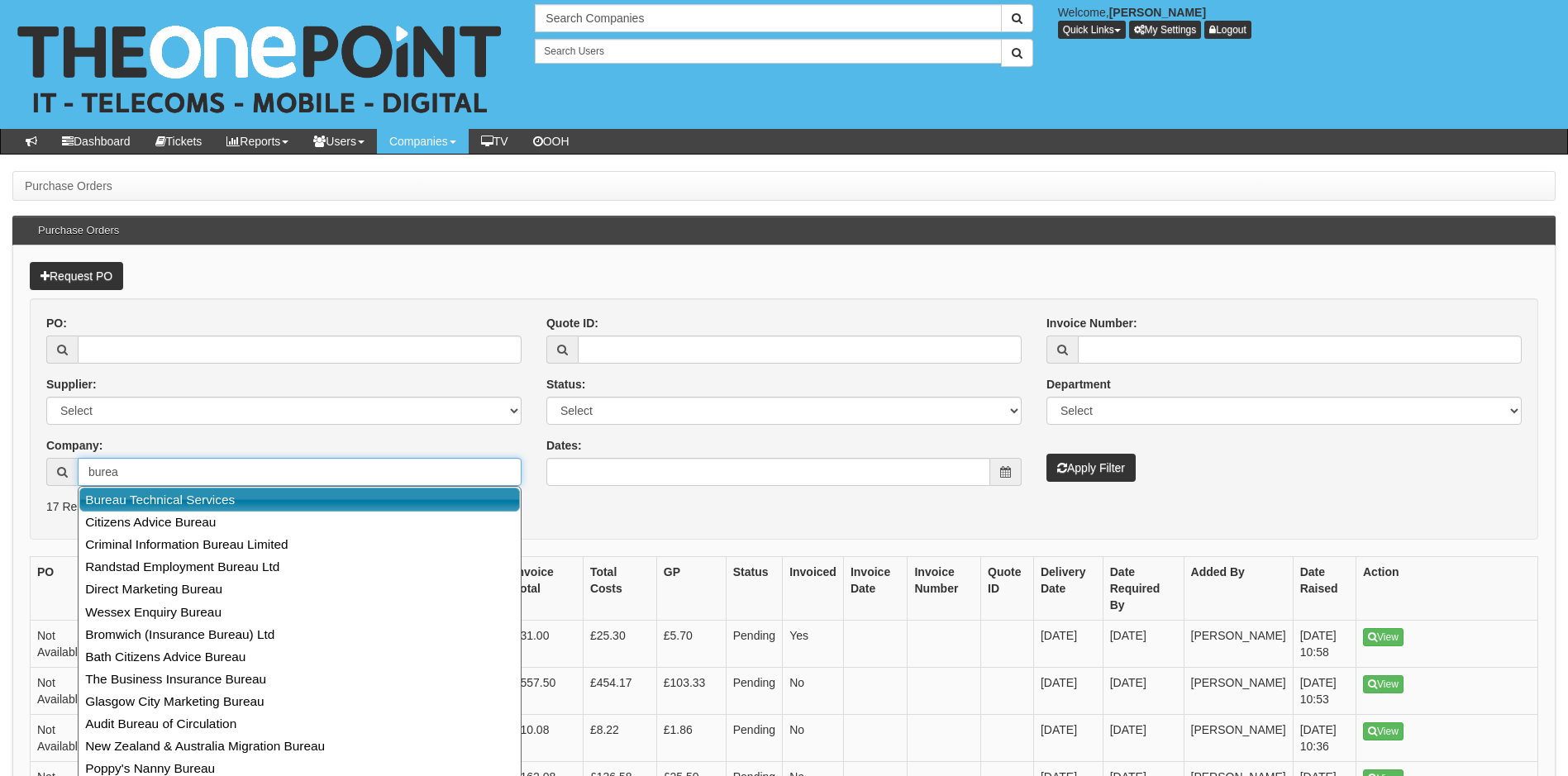
click at [215, 500] on link "Bureau Technical Services" at bounding box center [300, 500] width 441 height 24
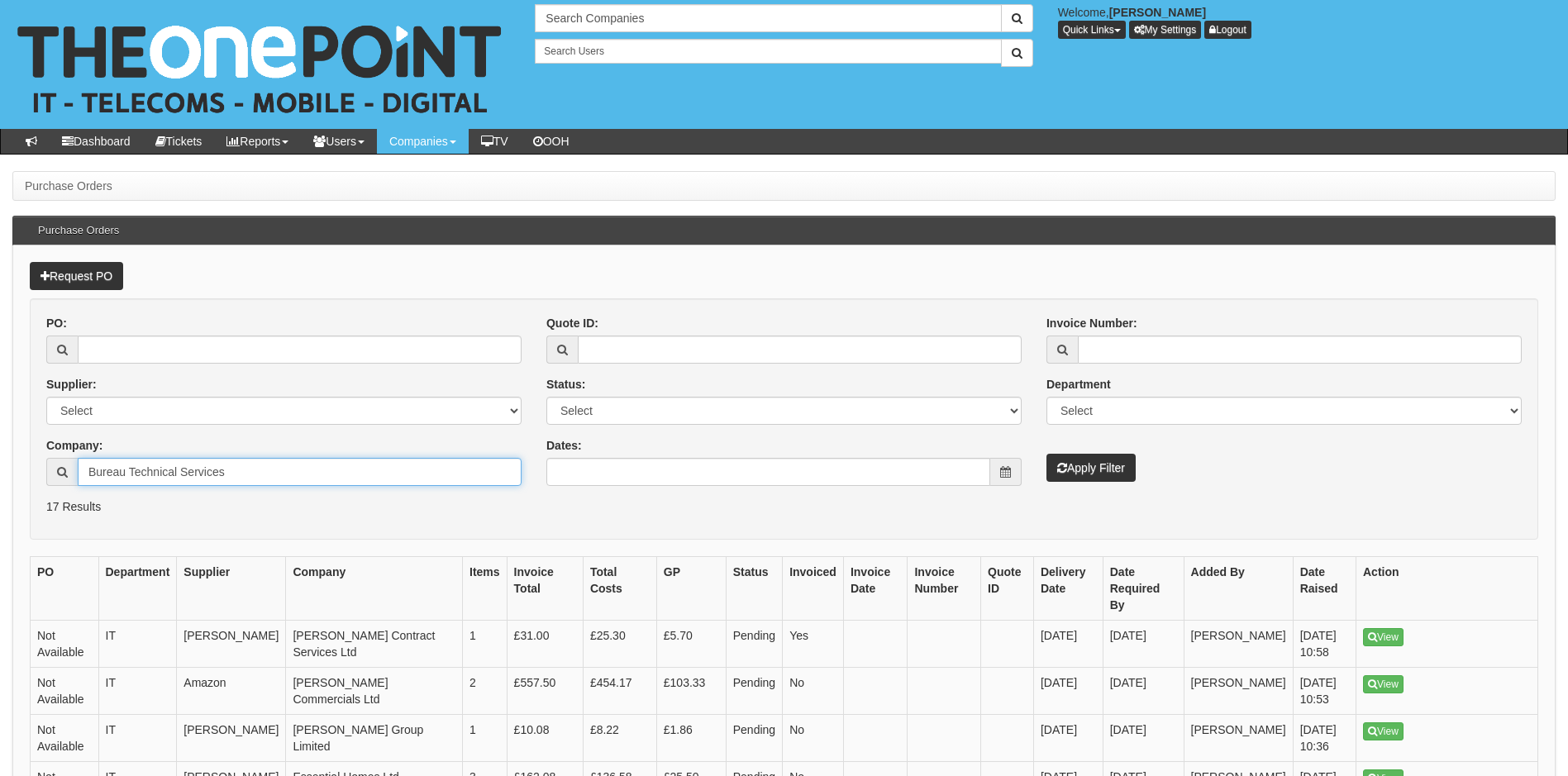
type input "Bureau Technical Services"
click at [1079, 471] on button "Apply Filter" at bounding box center [1090, 468] width 89 height 28
click at [1382, 629] on link "View" at bounding box center [1383, 638] width 41 height 19
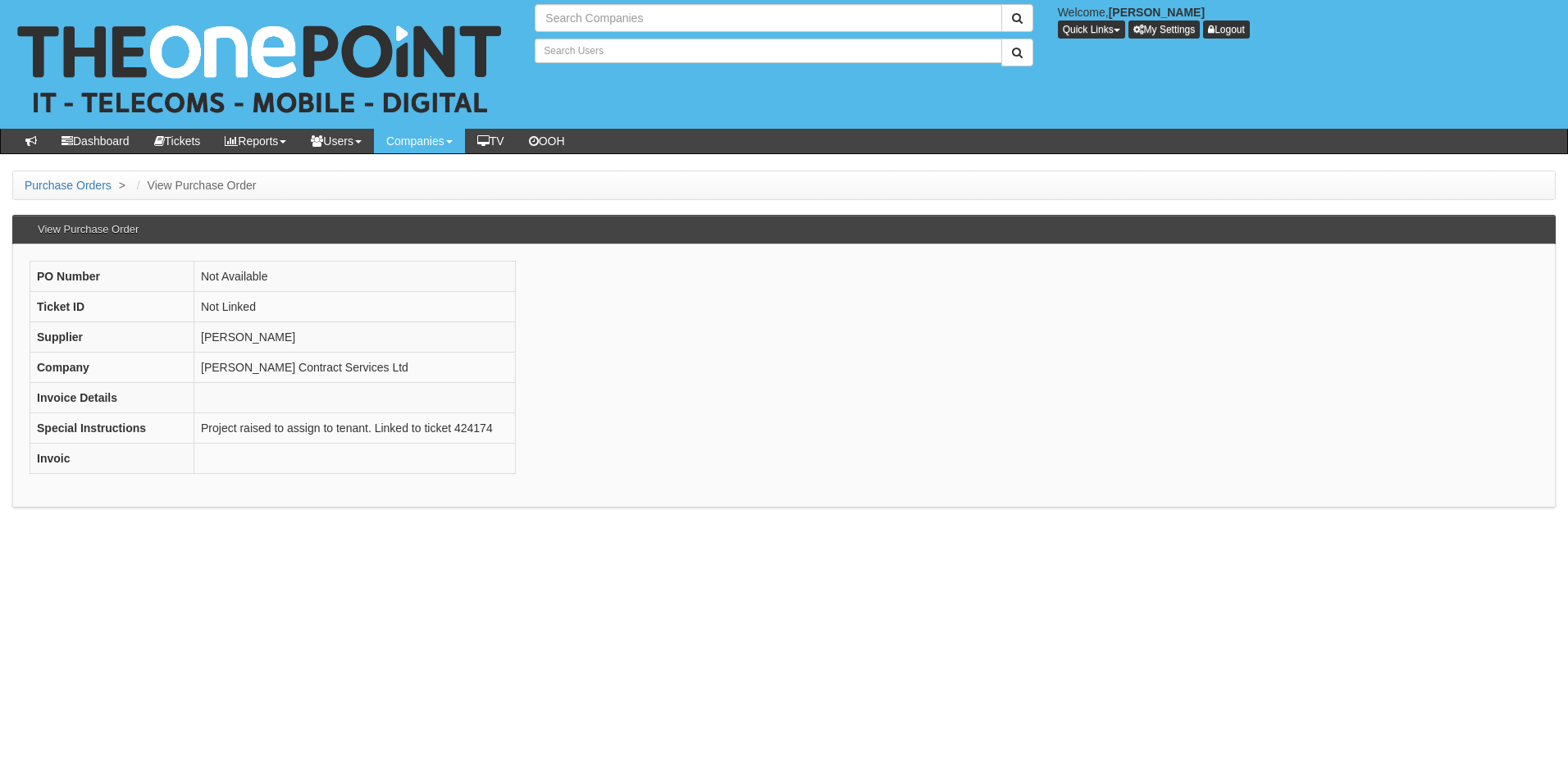
type input "Search Companies"
type input "Search Users"
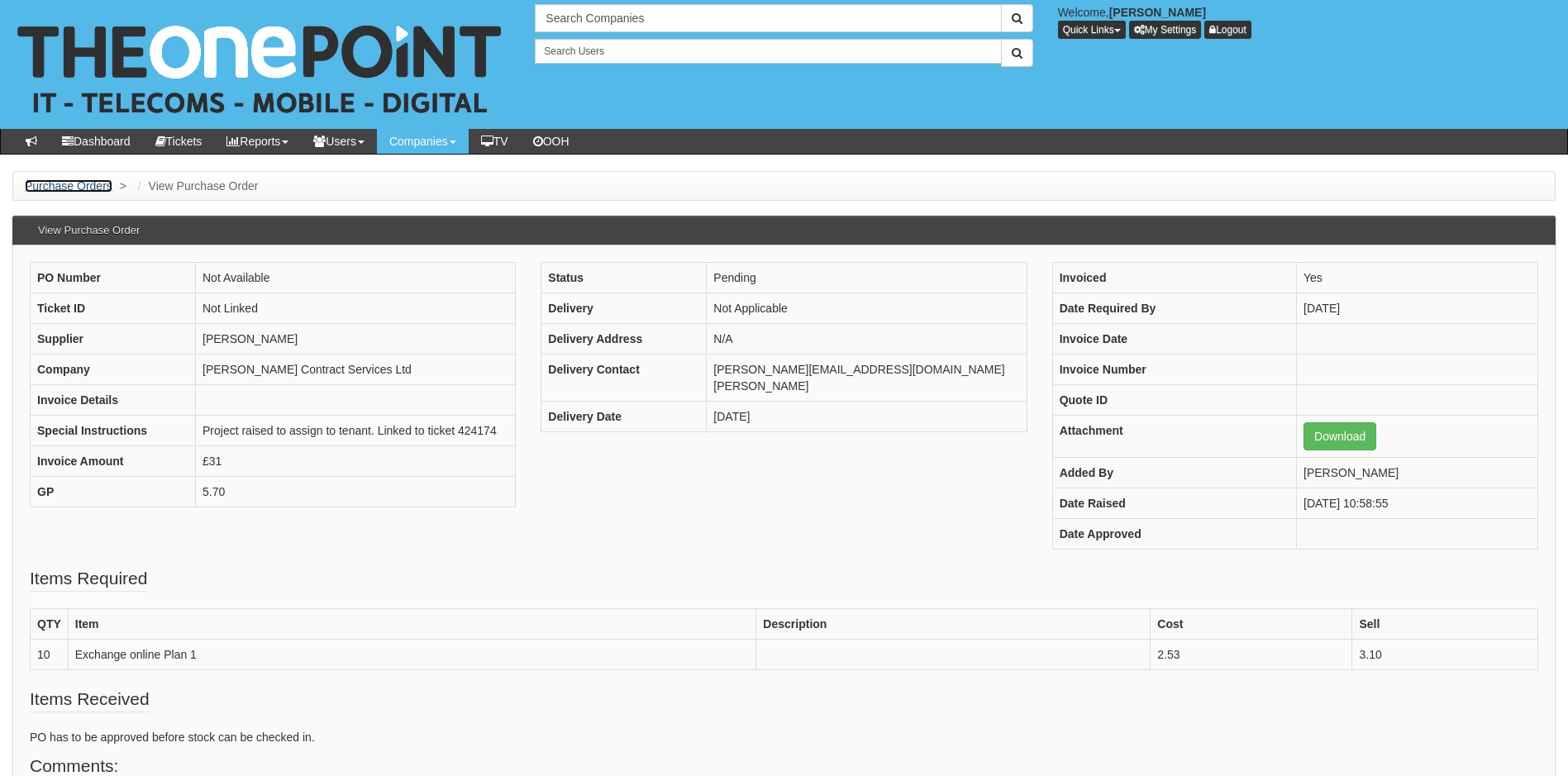
click at [57, 181] on link "Purchase Orders" at bounding box center [68, 186] width 88 height 13
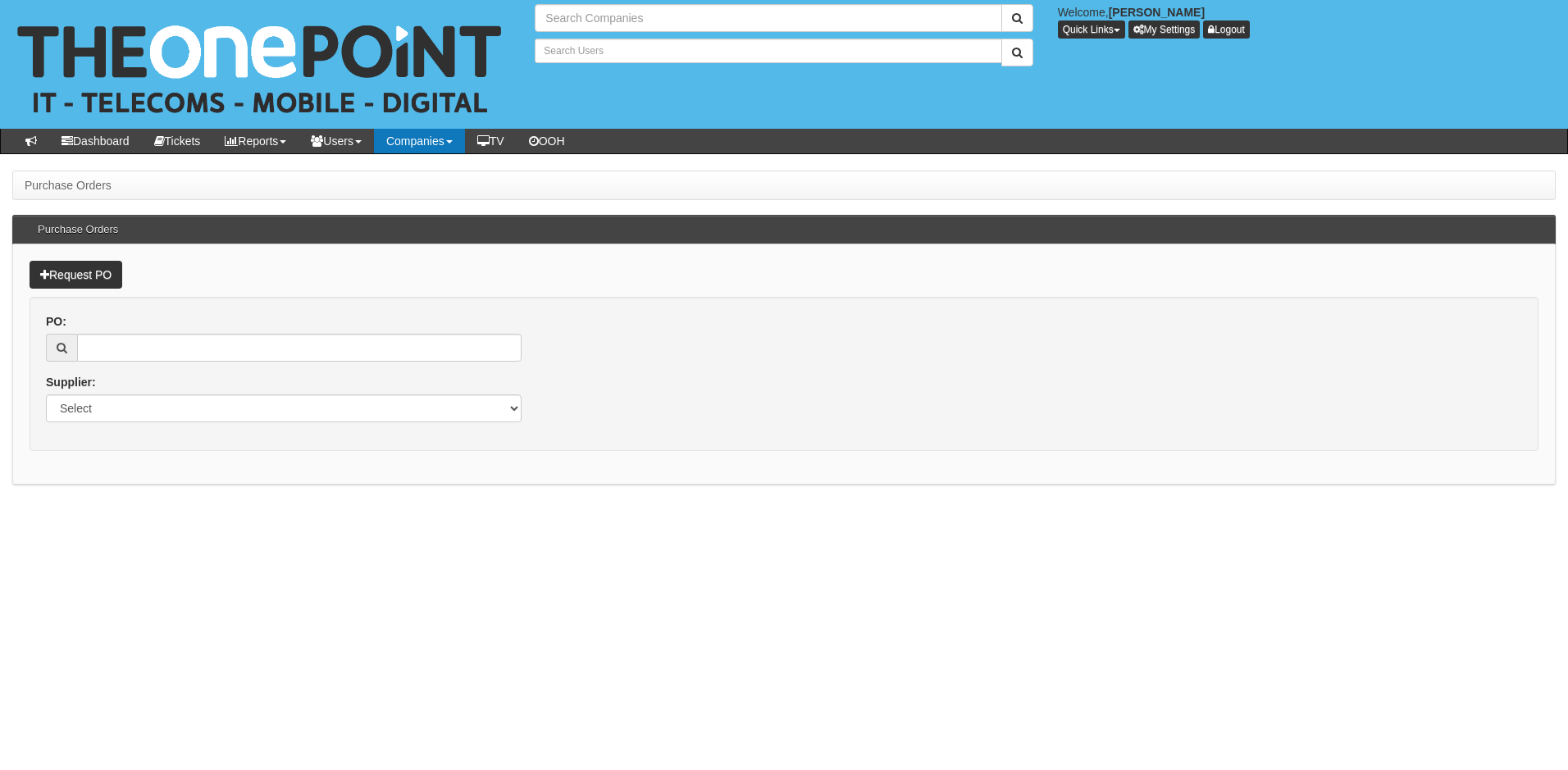
click at [431, 138] on link "Companies" at bounding box center [419, 141] width 91 height 25
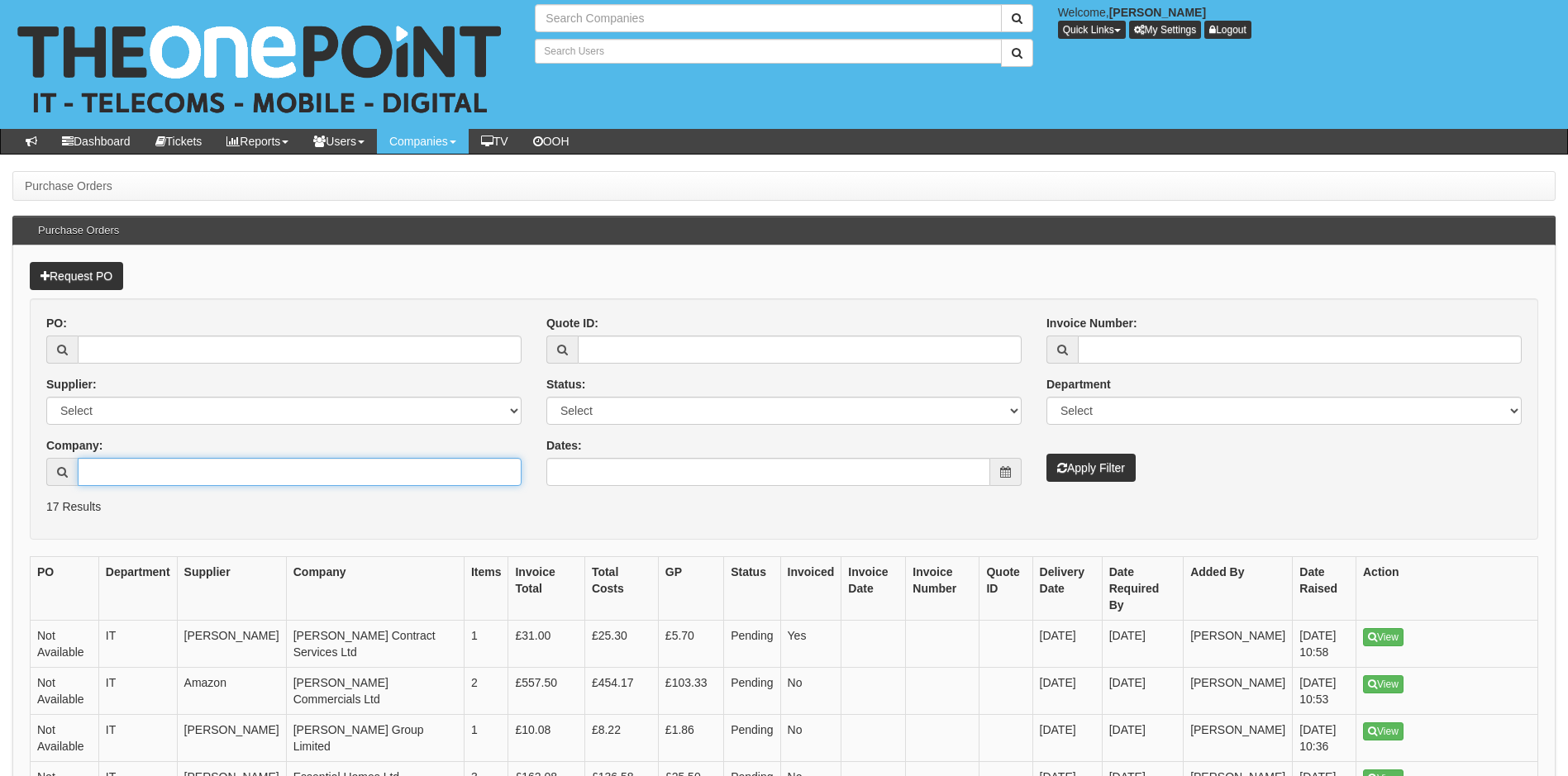
click at [200, 482] on input "Company:" at bounding box center [299, 472] width 443 height 28
type input "om"
type input "Search Companies"
type input "Search Users"
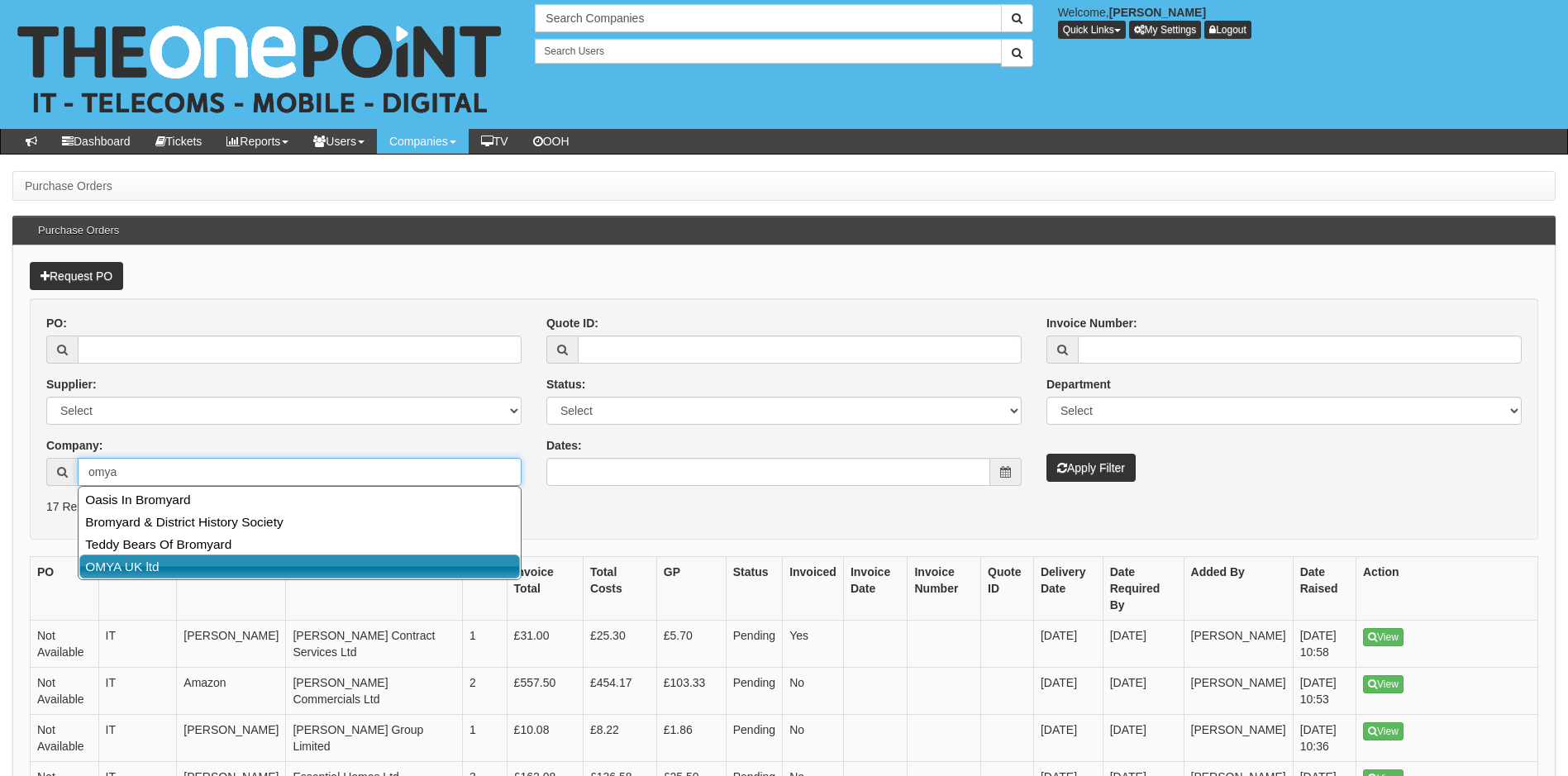
click at [174, 562] on link "OMYA UK ltd" at bounding box center [300, 567] width 441 height 24
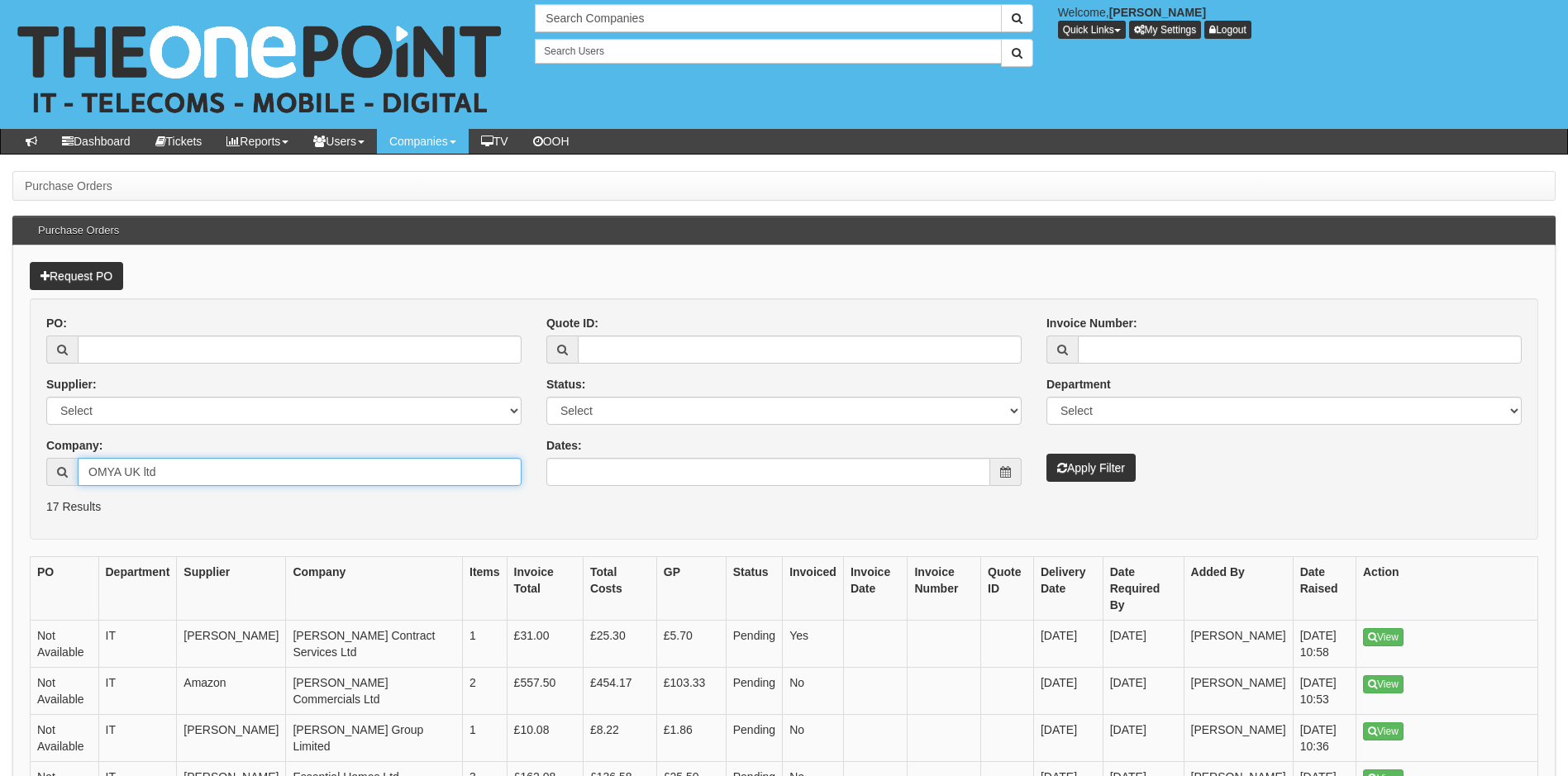
type input "OMYA UK ltd"
click at [1082, 467] on button "Apply Filter" at bounding box center [1090, 468] width 89 height 28
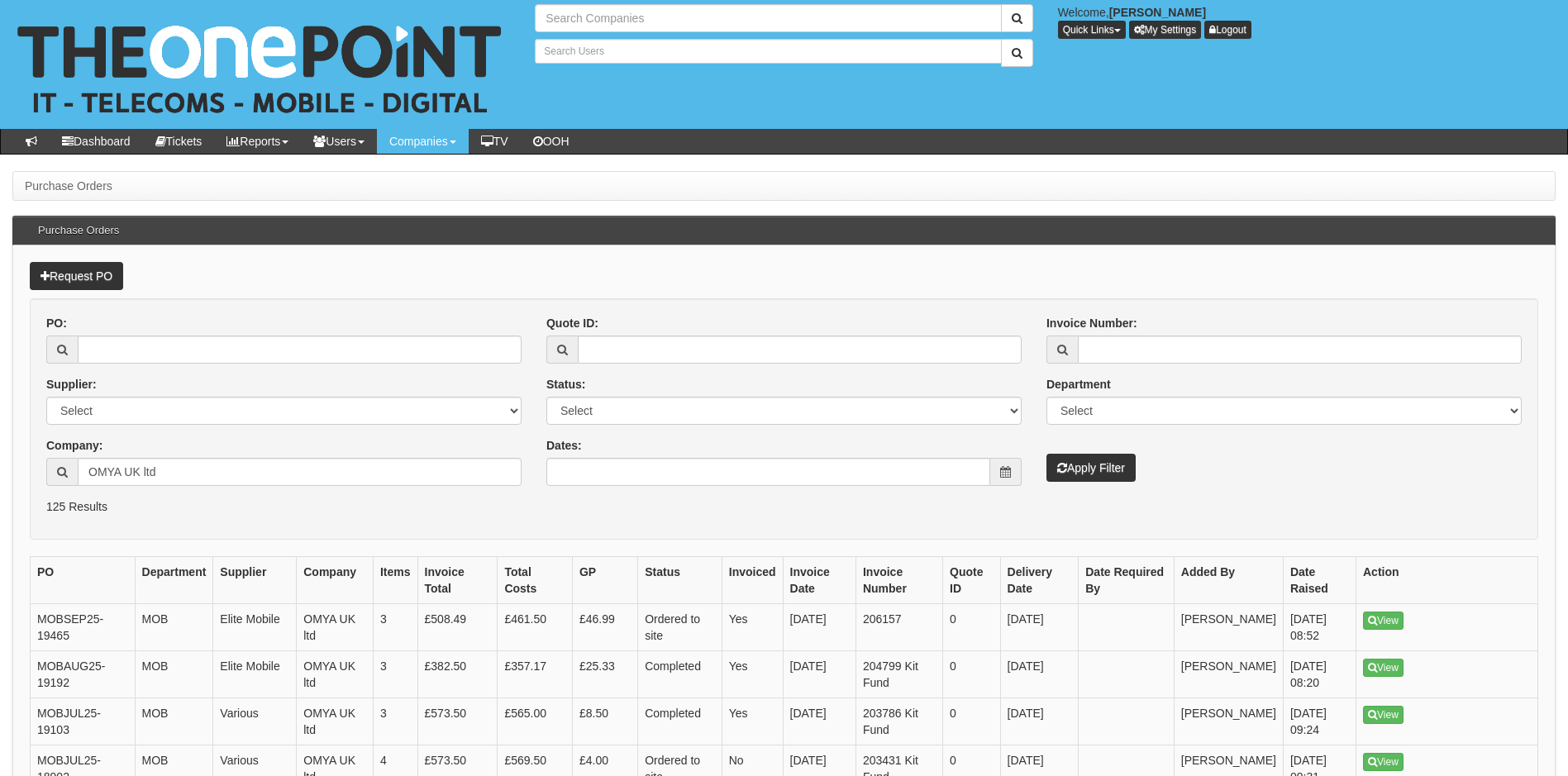
type input "Search Companies"
type input "Search Users"
drag, startPoint x: 96, startPoint y: 637, endPoint x: 68, endPoint y: 637, distance: 28.0
click at [68, 637] on td "MOBSEP25-19465" at bounding box center [82, 628] width 104 height 47
drag, startPoint x: 68, startPoint y: 636, endPoint x: 59, endPoint y: 629, distance: 11.4
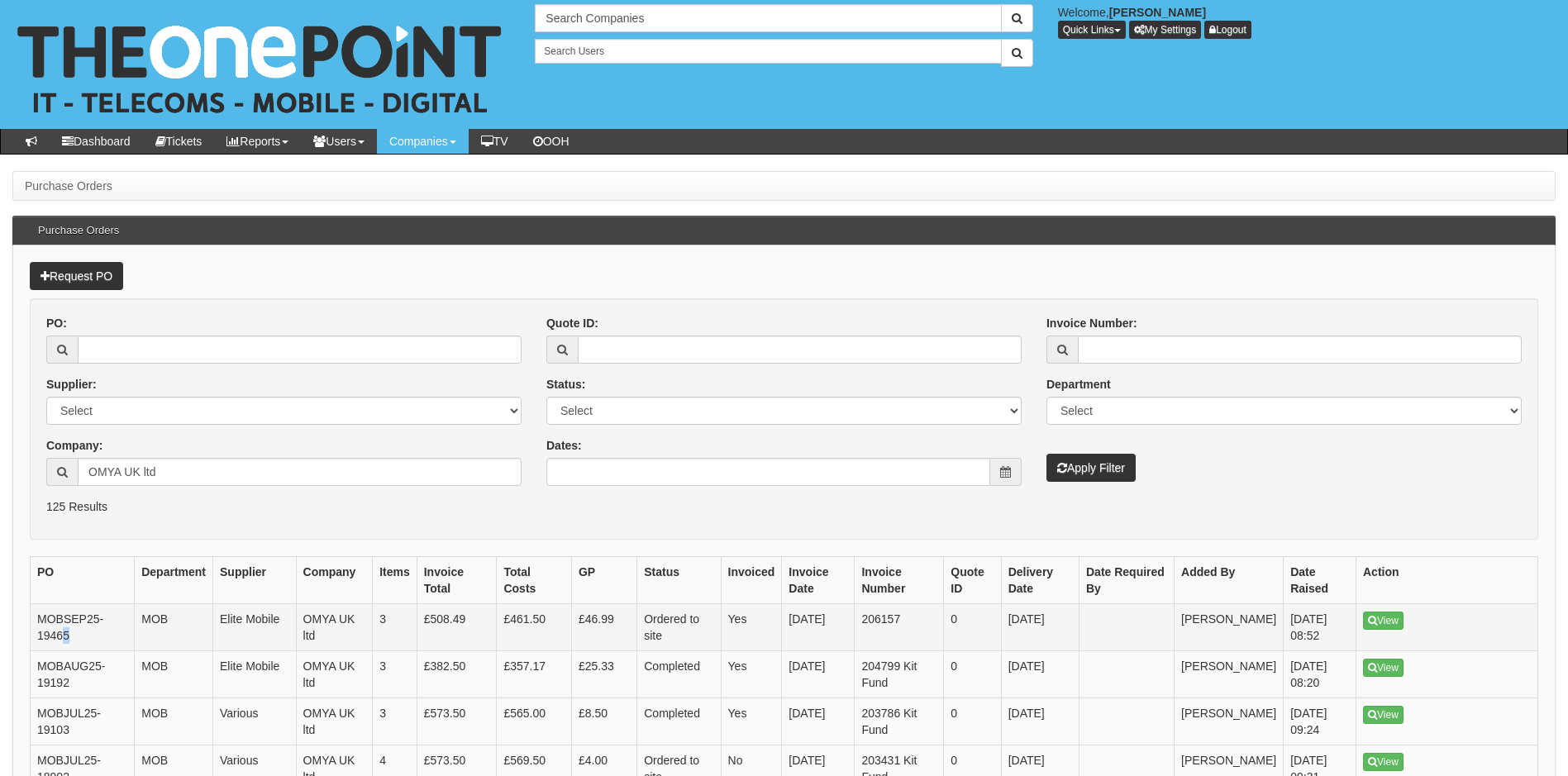
click at [59, 629] on td "MOBSEP25-19465" at bounding box center [82, 628] width 104 height 47
drag, startPoint x: 59, startPoint y: 629, endPoint x: 83, endPoint y: 629, distance: 24.0
click at [83, 629] on td "MOBSEP25-19465" at bounding box center [82, 628] width 104 height 47
drag, startPoint x: 81, startPoint y: 634, endPoint x: 57, endPoint y: 633, distance: 24.0
click at [57, 633] on td "MOBSEP25-19465" at bounding box center [82, 628] width 104 height 47
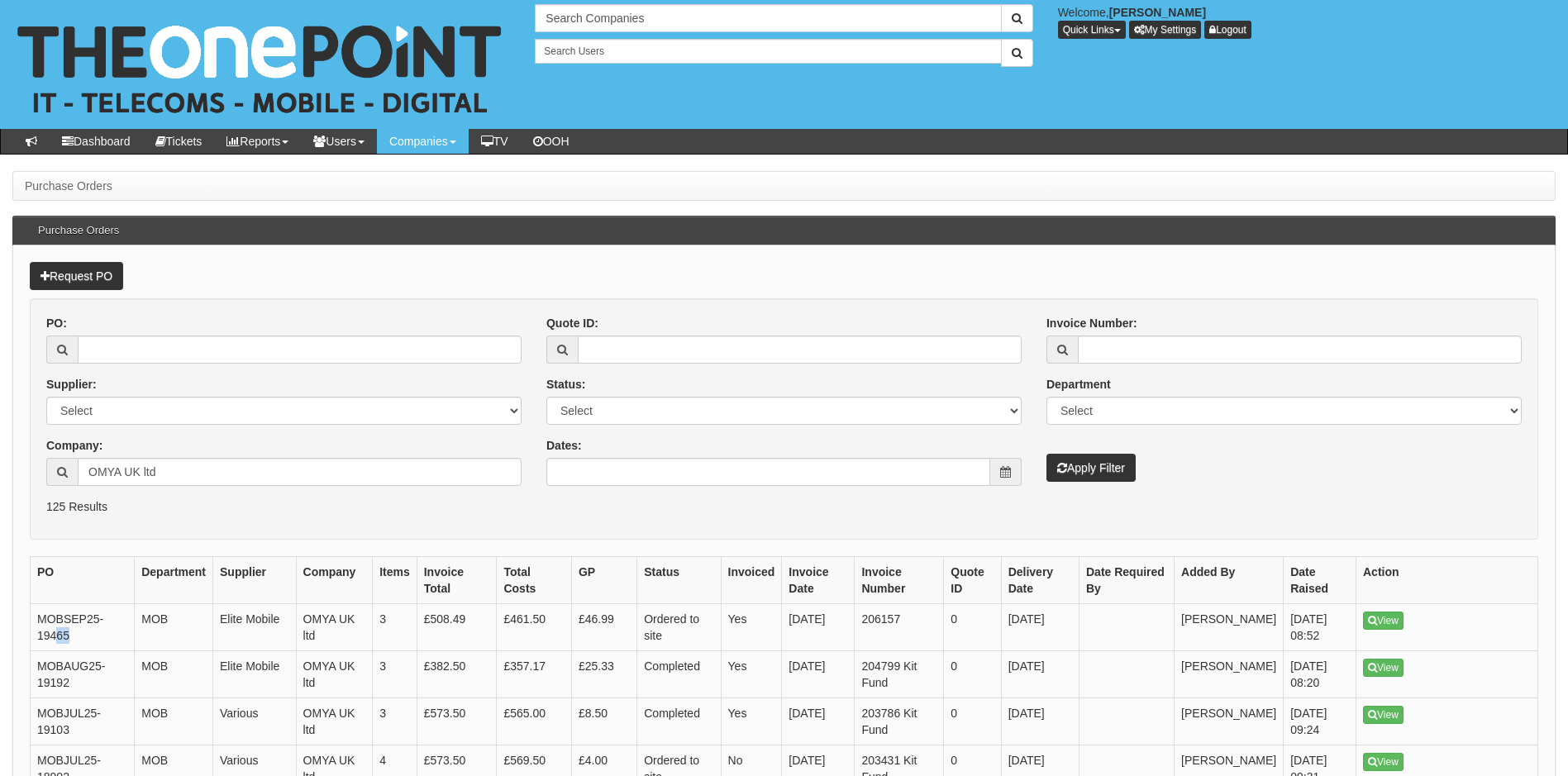
click at [274, 517] on form "PO: Supplier: Select 123 [DOMAIN_NAME] 1Password 3 4Gon [PERSON_NAME] Electric …" at bounding box center [783, 419] width 1508 height 242
drag, startPoint x: 72, startPoint y: 636, endPoint x: 38, endPoint y: 621, distance: 37.2
click at [38, 621] on td "MOBSEP25-19465" at bounding box center [82, 628] width 104 height 47
copy td "MOBSEP25-19465"
